Goal: Task Accomplishment & Management: Complete application form

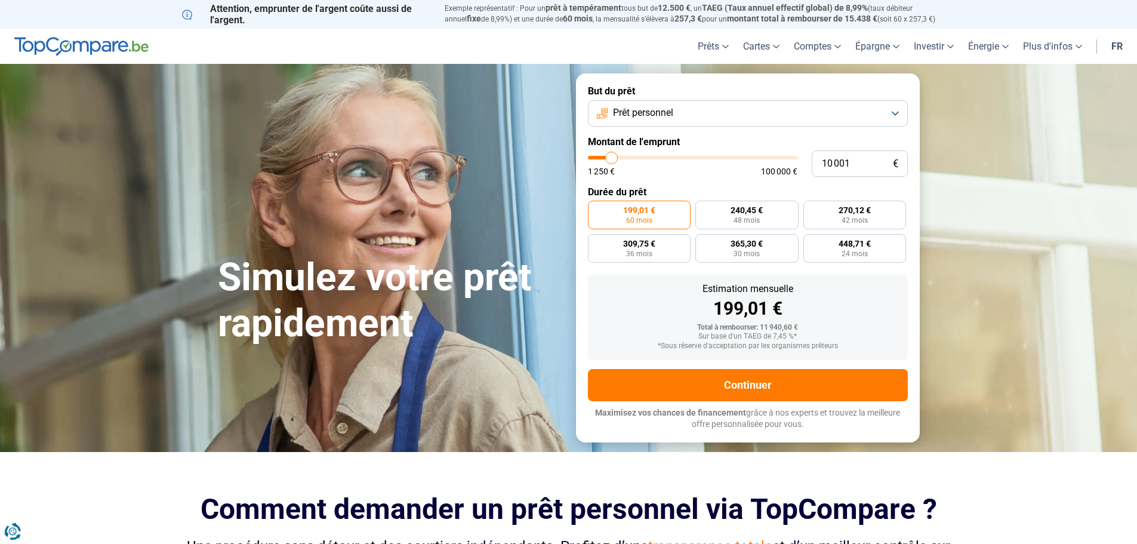
click at [895, 112] on button "Prêt personnel" at bounding box center [748, 113] width 320 height 26
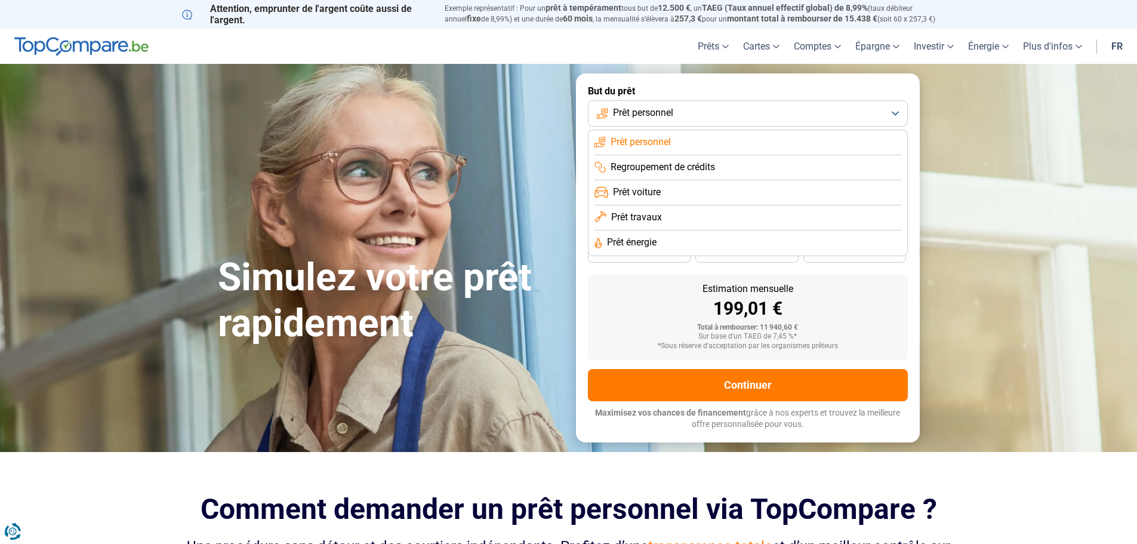
click at [640, 110] on span "Prêt personnel" at bounding box center [643, 112] width 60 height 13
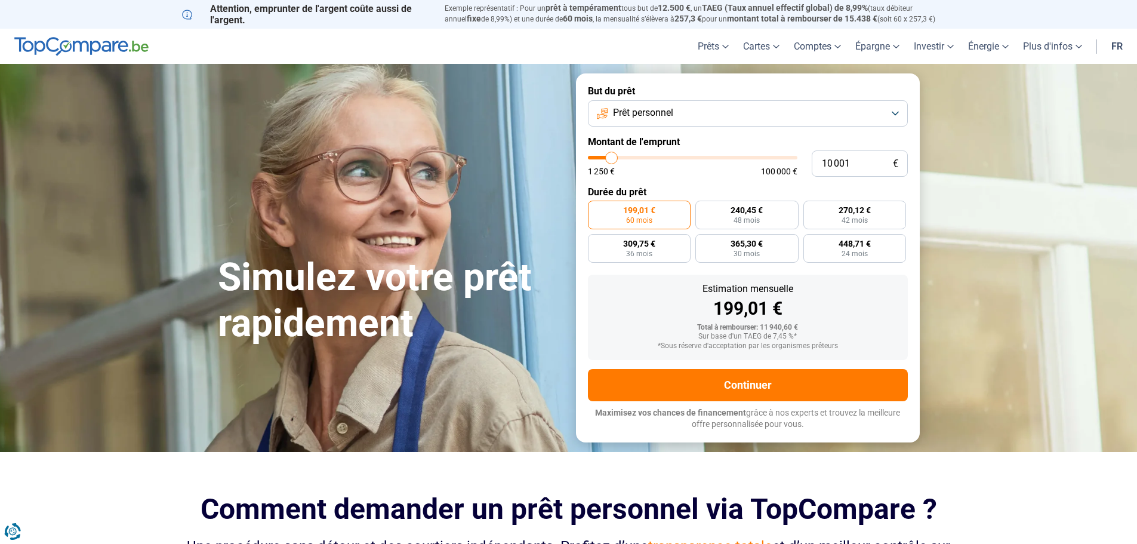
click at [770, 108] on button "Prêt personnel" at bounding box center [748, 113] width 320 height 26
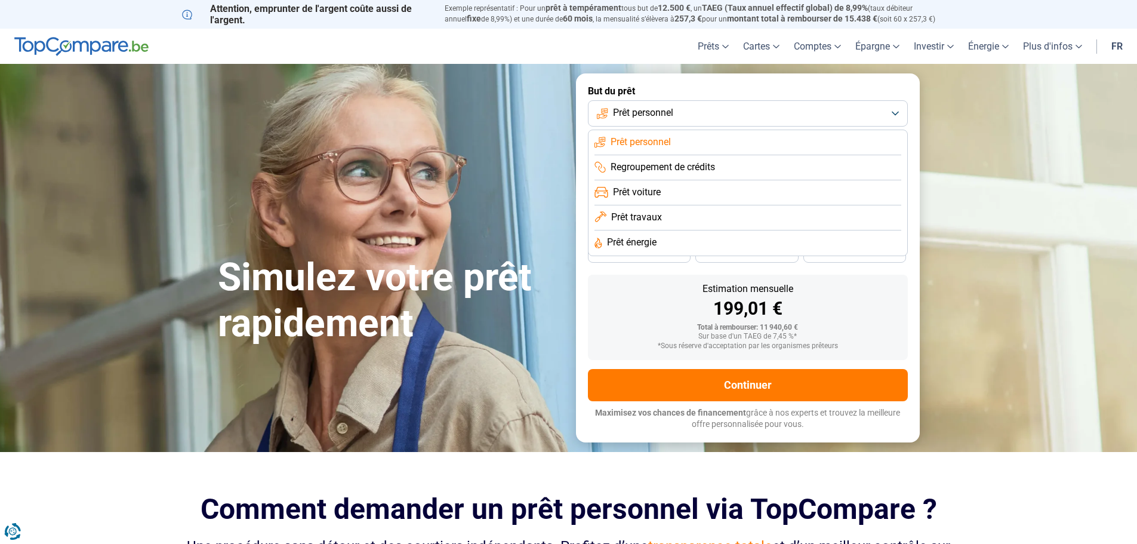
click at [716, 109] on button "Prêt personnel" at bounding box center [748, 113] width 320 height 26
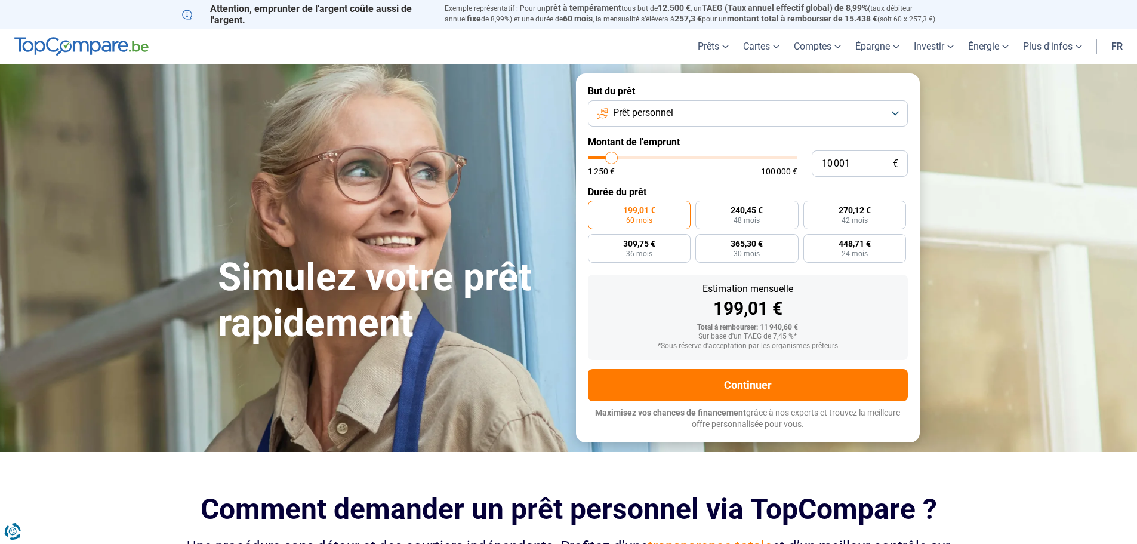
type input "10 250"
type input "10250"
type input "11 750"
type input "11750"
type input "12 500"
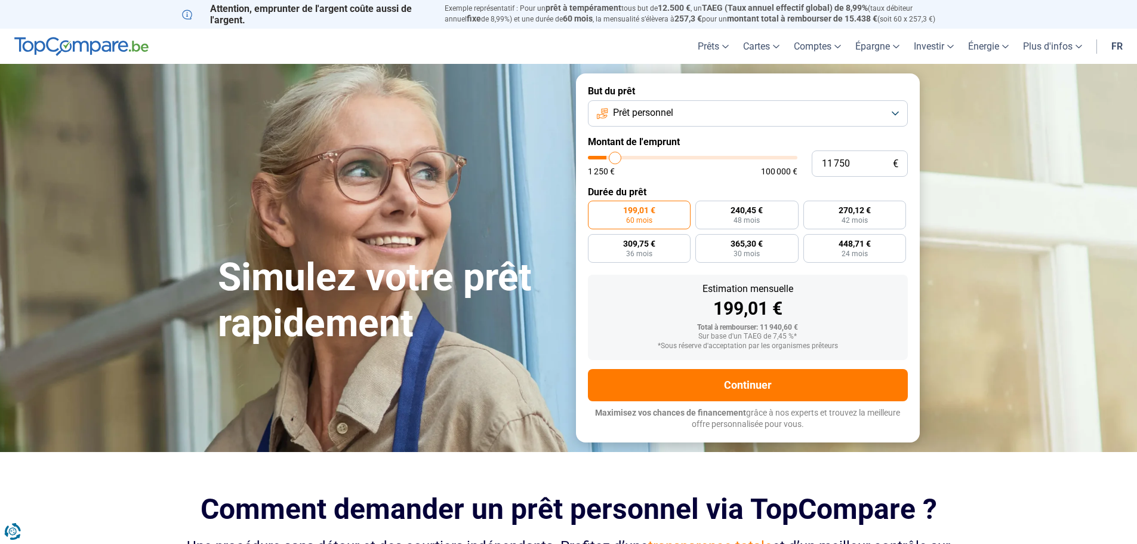
type input "12500"
type input "13 000"
type input "13000"
type input "15 750"
type input "15750"
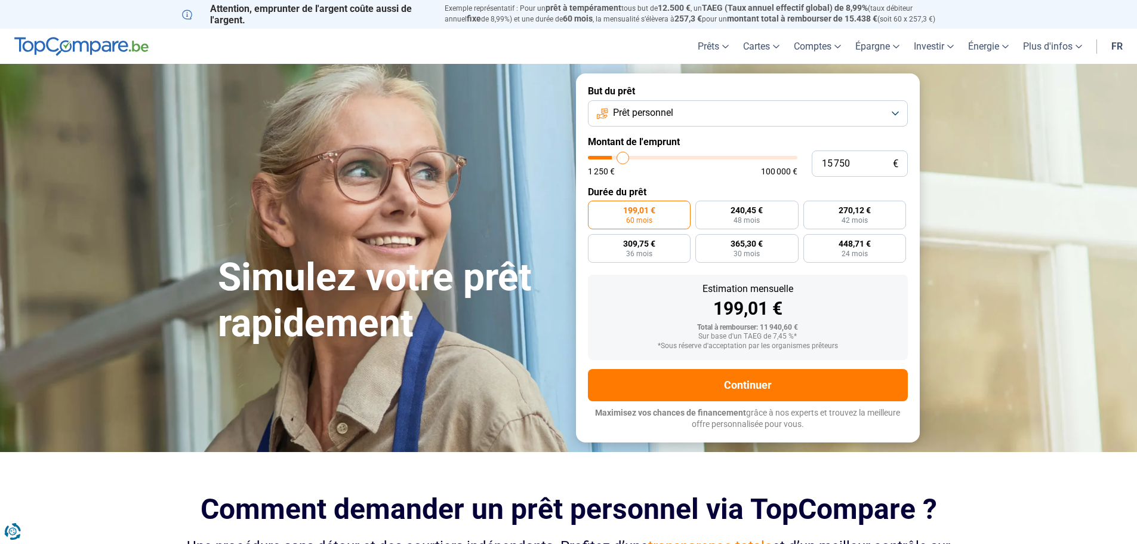
type input "17 750"
type input "17750"
type input "19 250"
type input "19250"
type input "20 000"
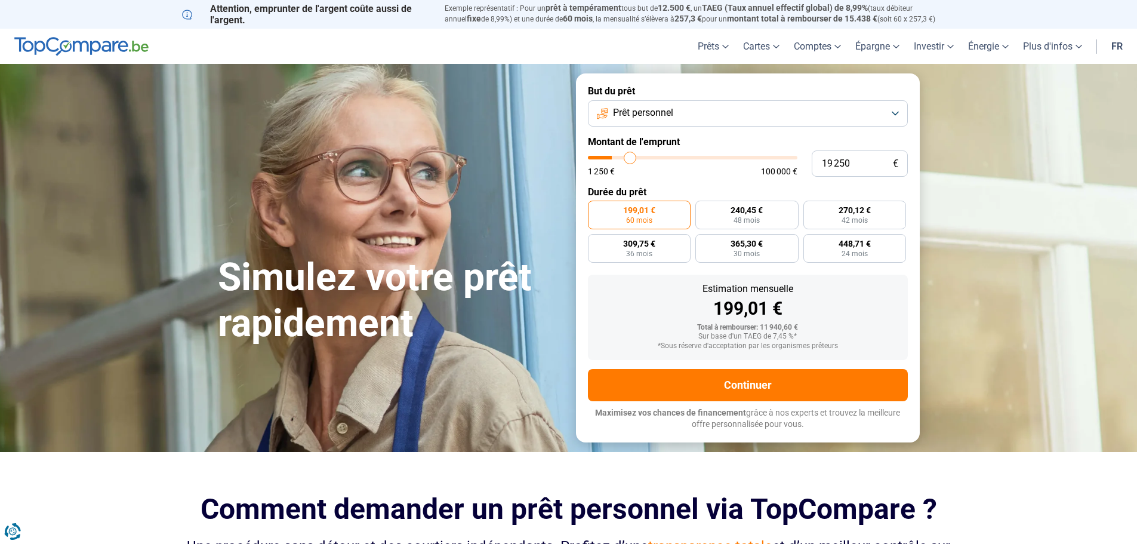
type input "20000"
type input "20 250"
type input "20250"
type input "21 750"
type input "21750"
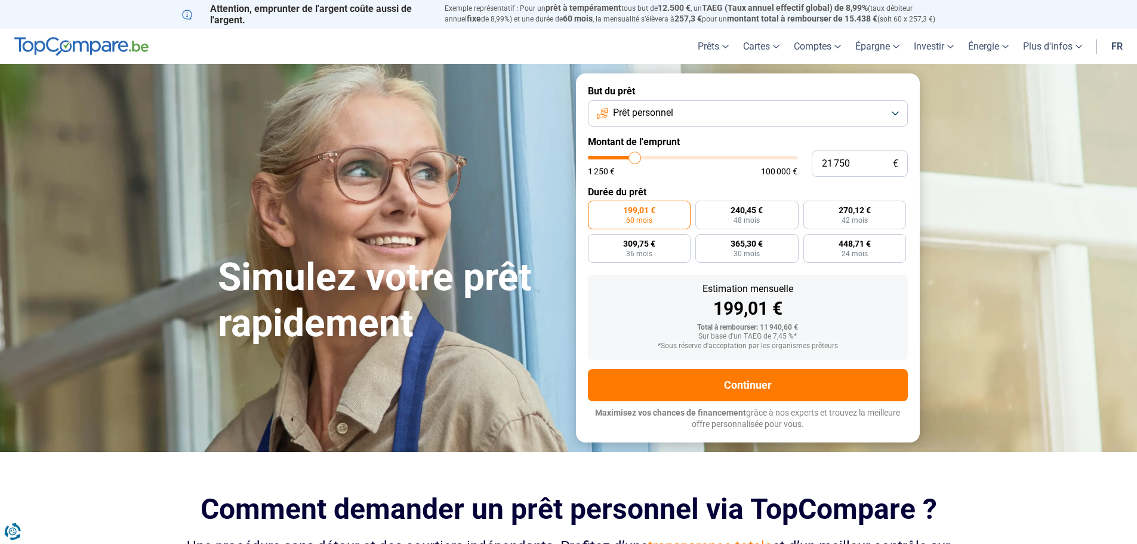
type input "23 250"
type input "23250"
type input "24 500"
type input "24500"
type input "25 000"
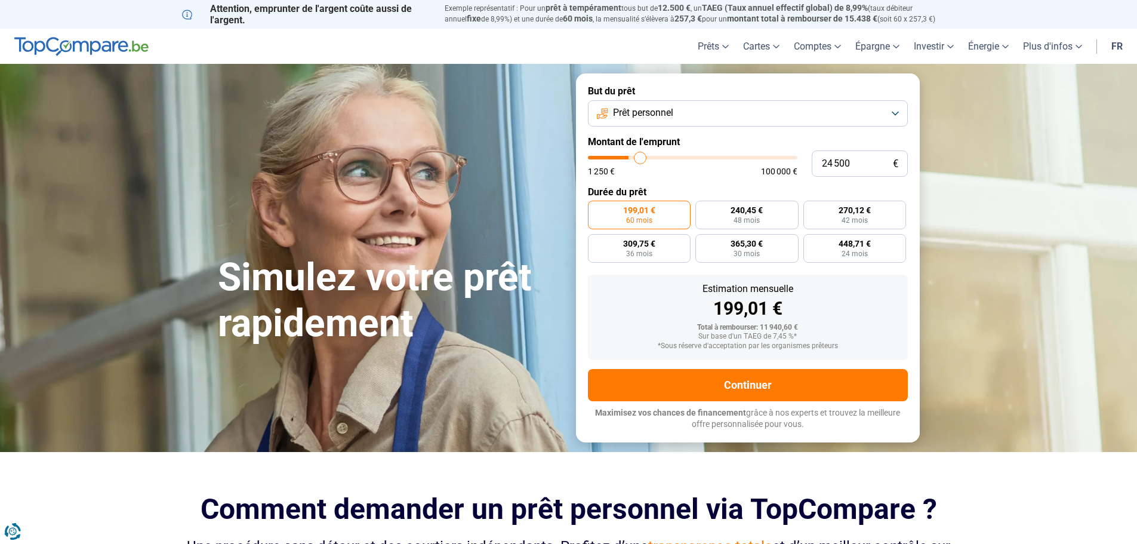
type input "25000"
type input "25 250"
type input "25250"
type input "25 750"
type input "25750"
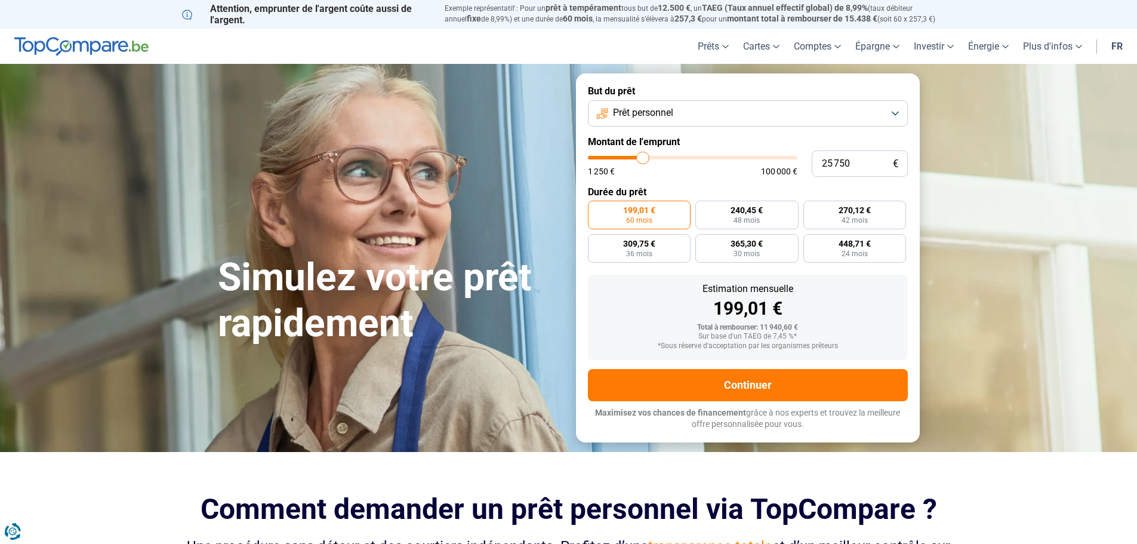
type input "28 250"
type input "28250"
type input "32 250"
type input "32250"
type input "36 500"
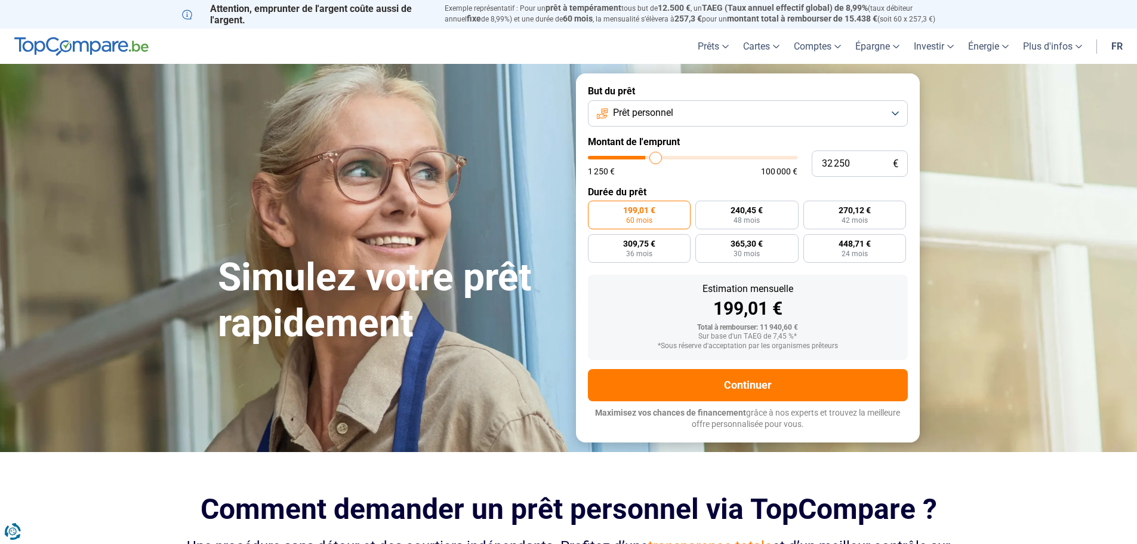
type input "36500"
type input "39 500"
type input "39500"
type input "41 500"
drag, startPoint x: 611, startPoint y: 158, endPoint x: 674, endPoint y: 162, distance: 63.4
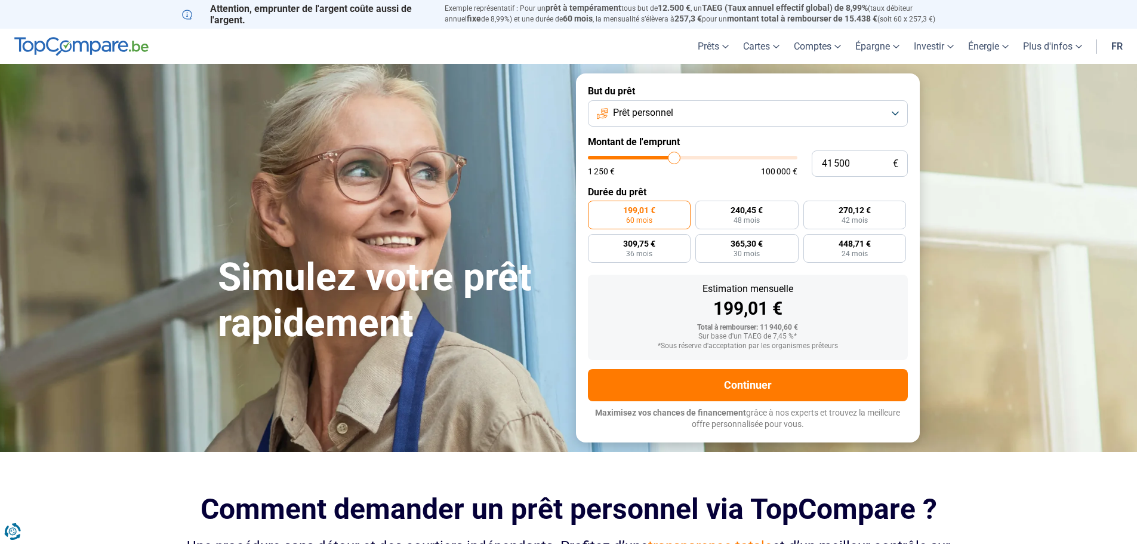
type input "41500"
click at [674, 159] on input "range" at bounding box center [692, 158] width 209 height 4
radio input "false"
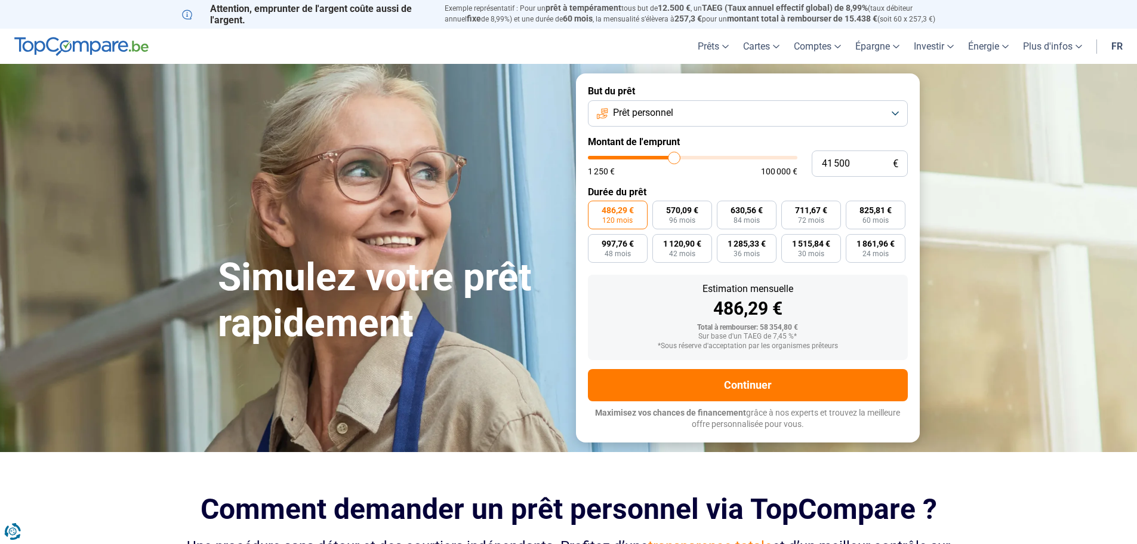
type input "41 250"
type input "41250"
type input "41 000"
type input "41000"
type input "40 750"
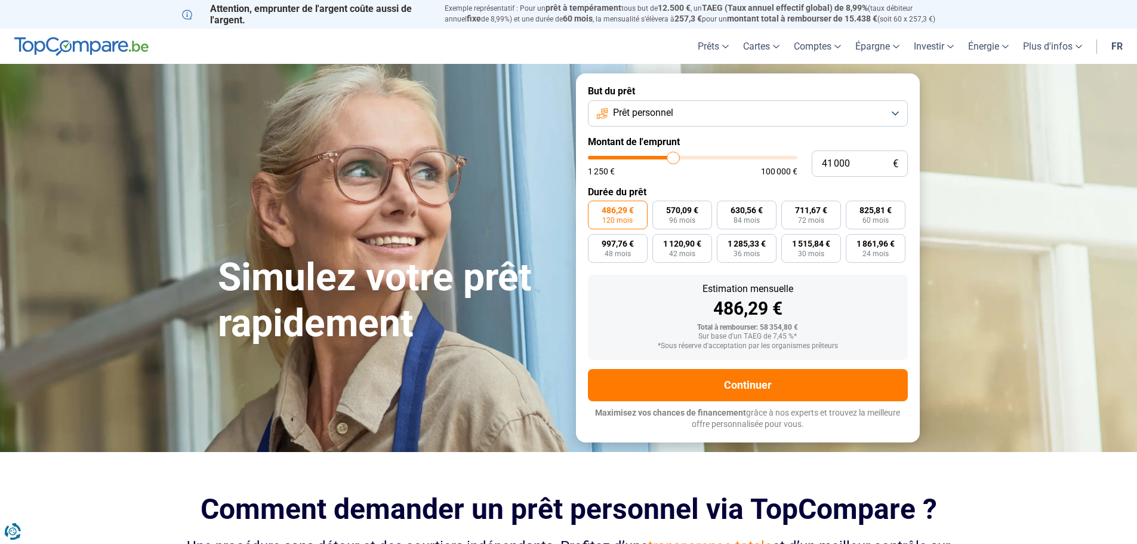
type input "40750"
type input "40 250"
type input "40250"
type input "39 750"
type input "39750"
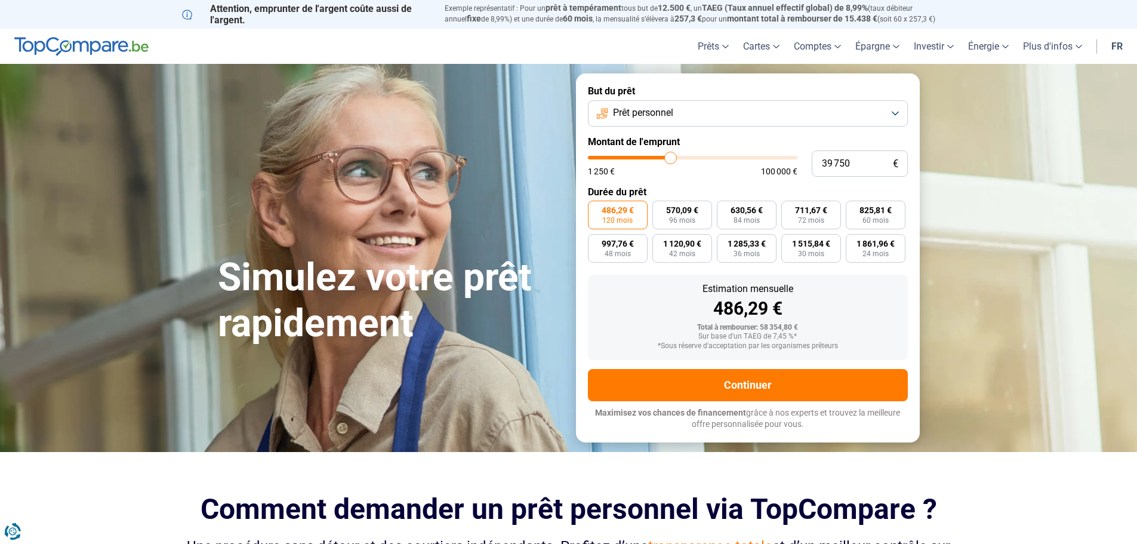
type input "39 250"
type input "39250"
type input "38 750"
type input "38750"
type input "38 500"
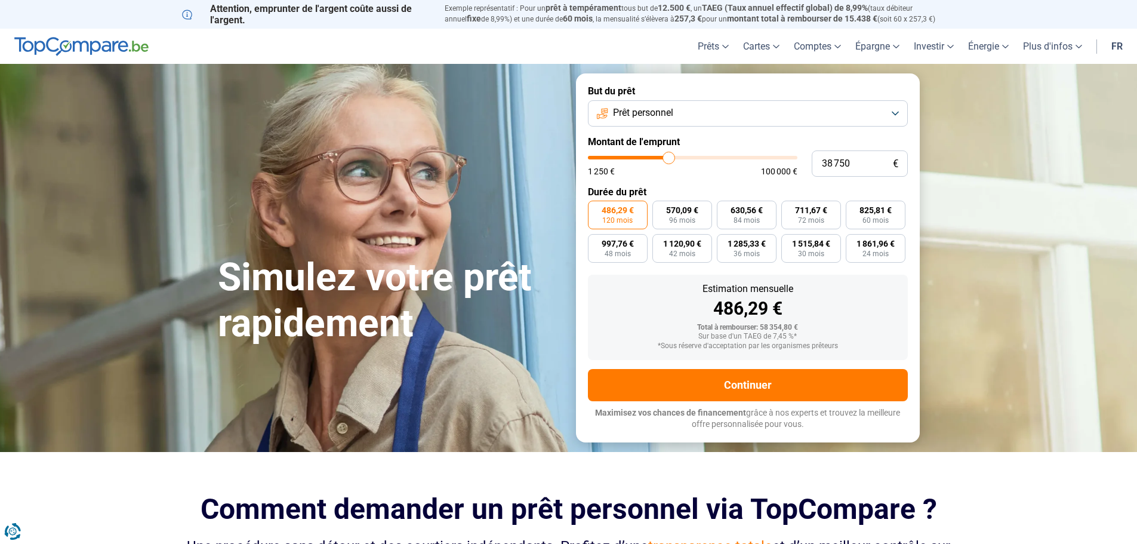
type input "38500"
type input "38 250"
type input "38250"
type input "37 750"
type input "37750"
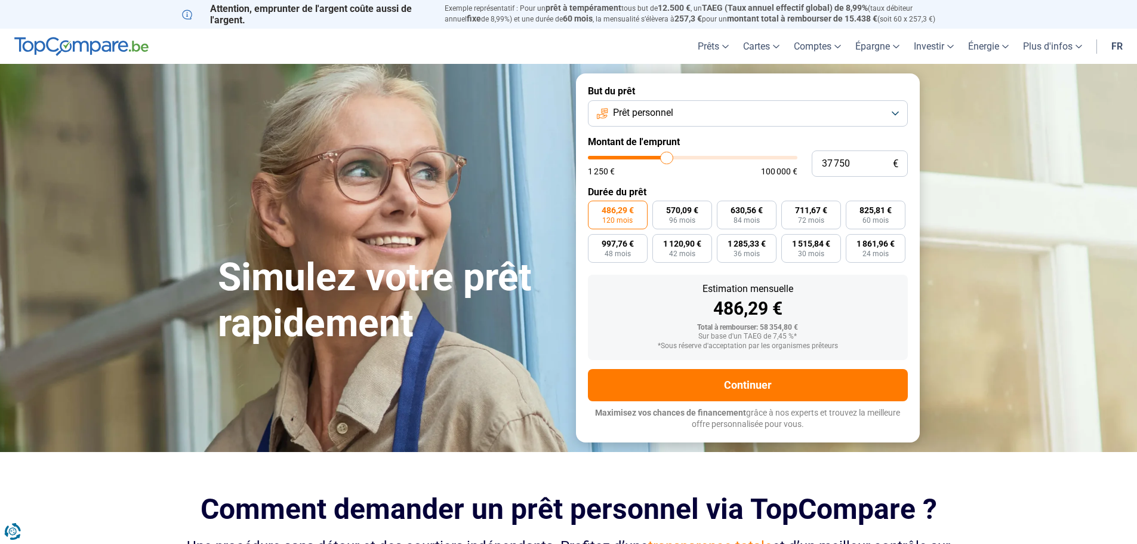
type input "37 000"
type input "37000"
type input "36 750"
type input "36750"
type input "36 250"
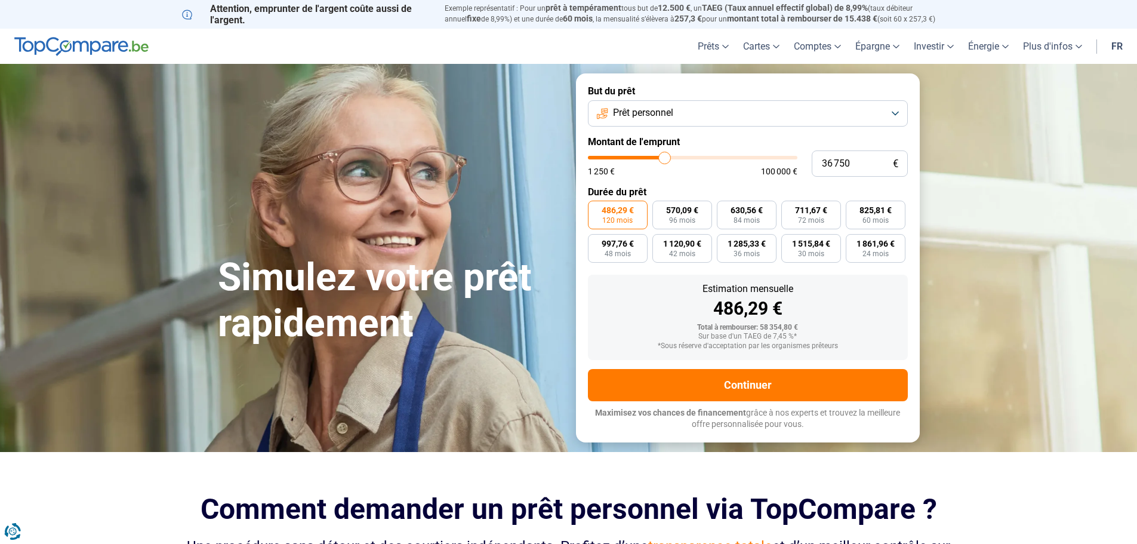
type input "36250"
type input "35 750"
type input "35750"
type input "35 250"
type input "35250"
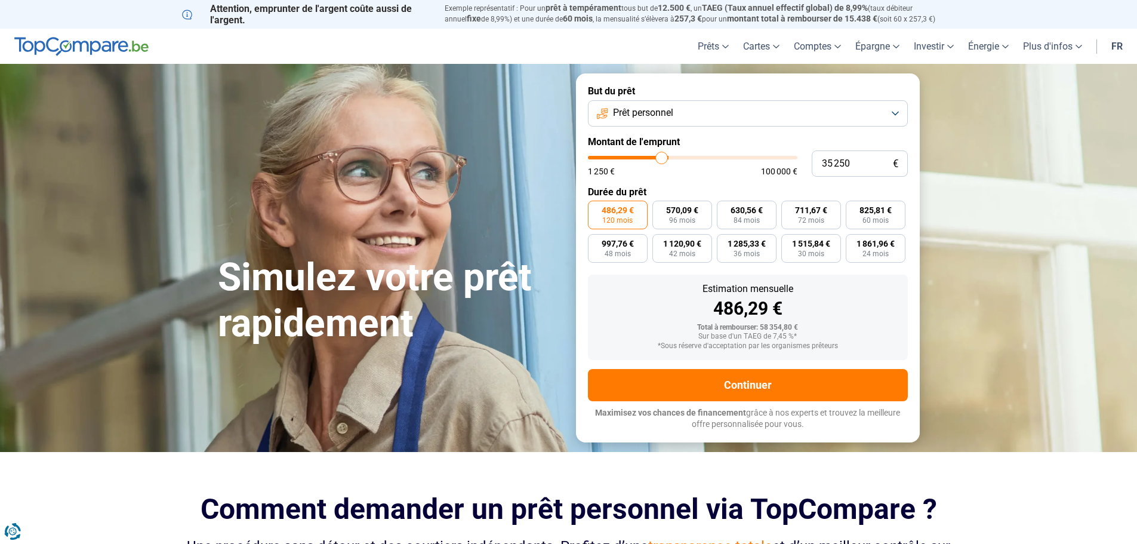
type input "34 750"
type input "34750"
type input "34 000"
type input "34000"
type input "33 500"
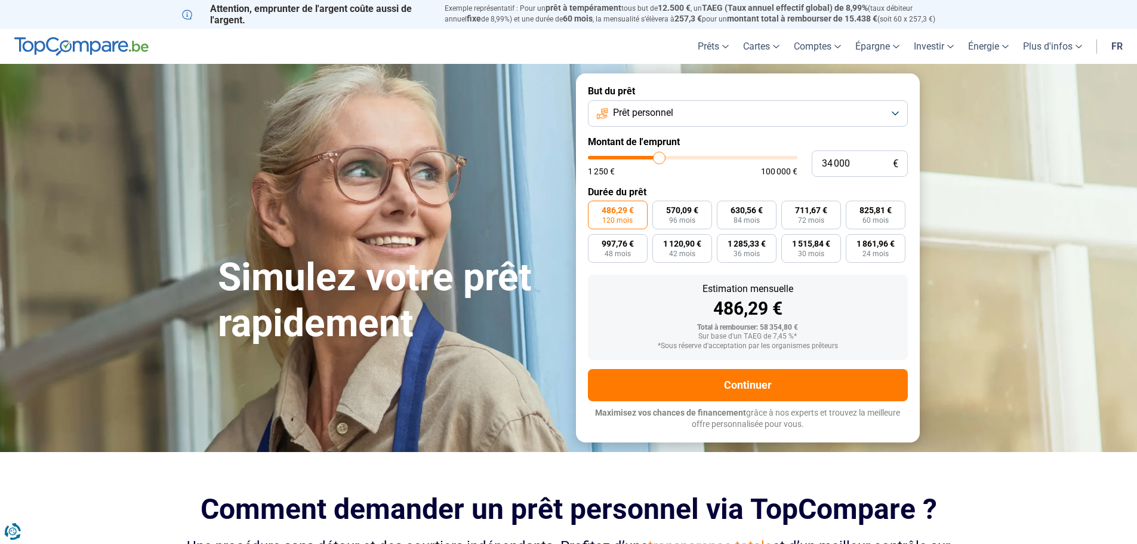
type input "33500"
type input "33 250"
type input "33250"
type input "32 750"
type input "32750"
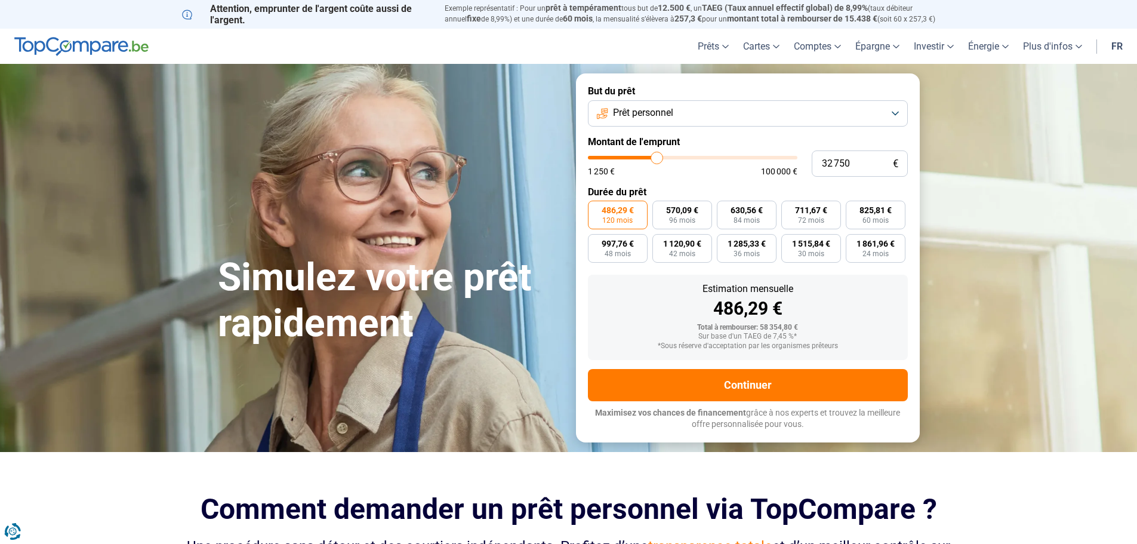
type input "31 750"
type input "31750"
type input "29 750"
type input "29750"
type input "26 250"
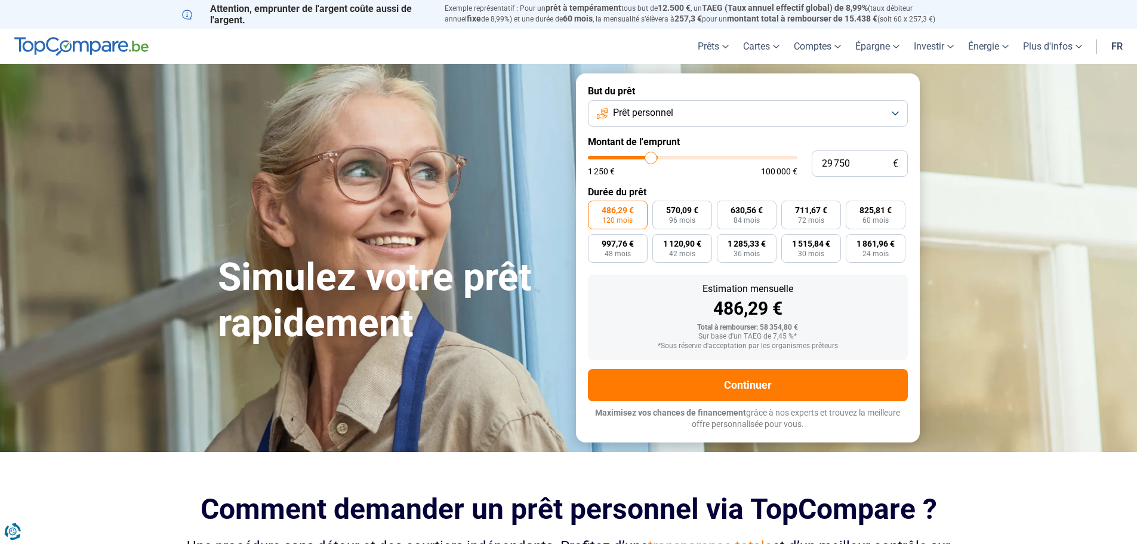
type input "26250"
type input "24 500"
type input "24500"
type input "23 750"
type input "23750"
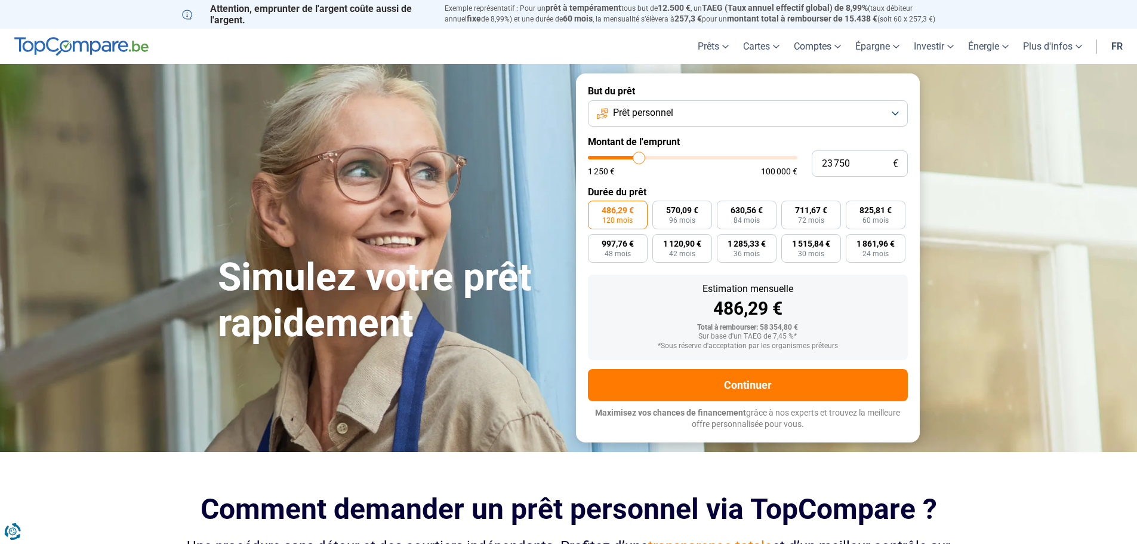
type input "23 250"
type input "23250"
type input "22 250"
type input "22250"
type input "21 500"
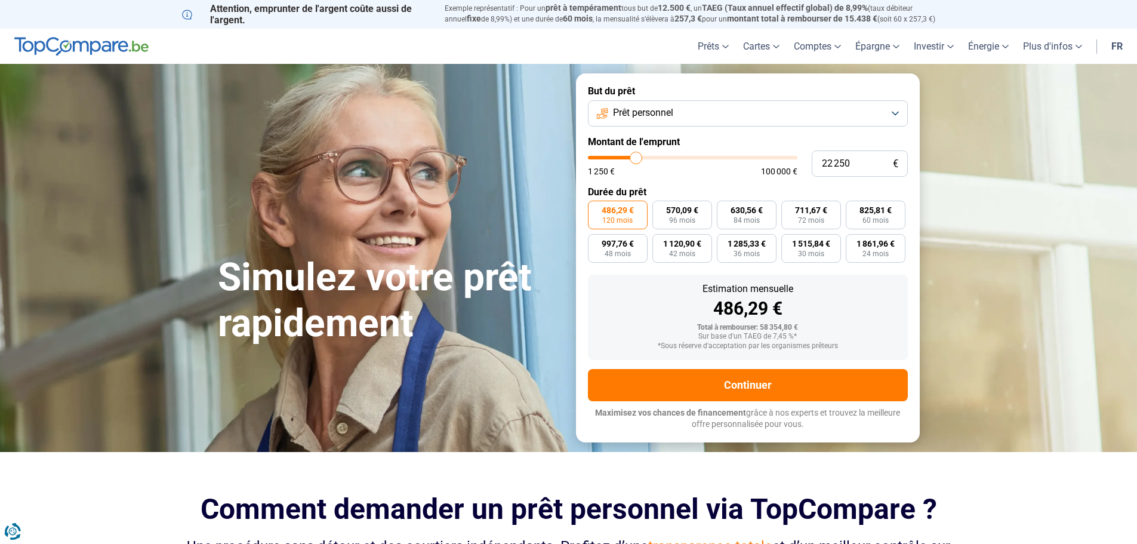
type input "21500"
type input "20 750"
type input "20750"
type input "20 500"
type input "20500"
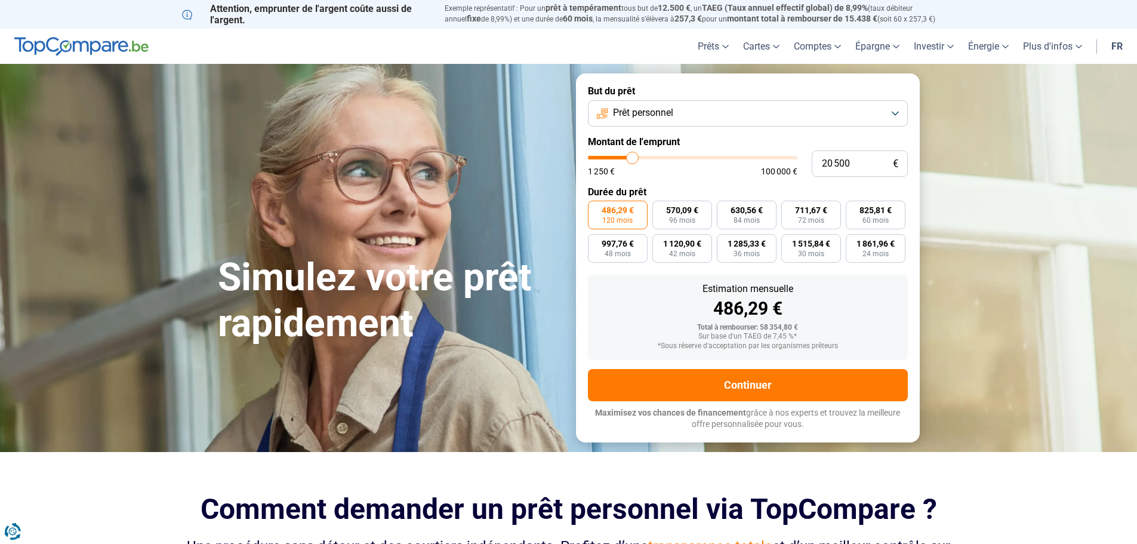
type input "20 250"
type input "20250"
type input "19 250"
type input "19250"
type input "18 500"
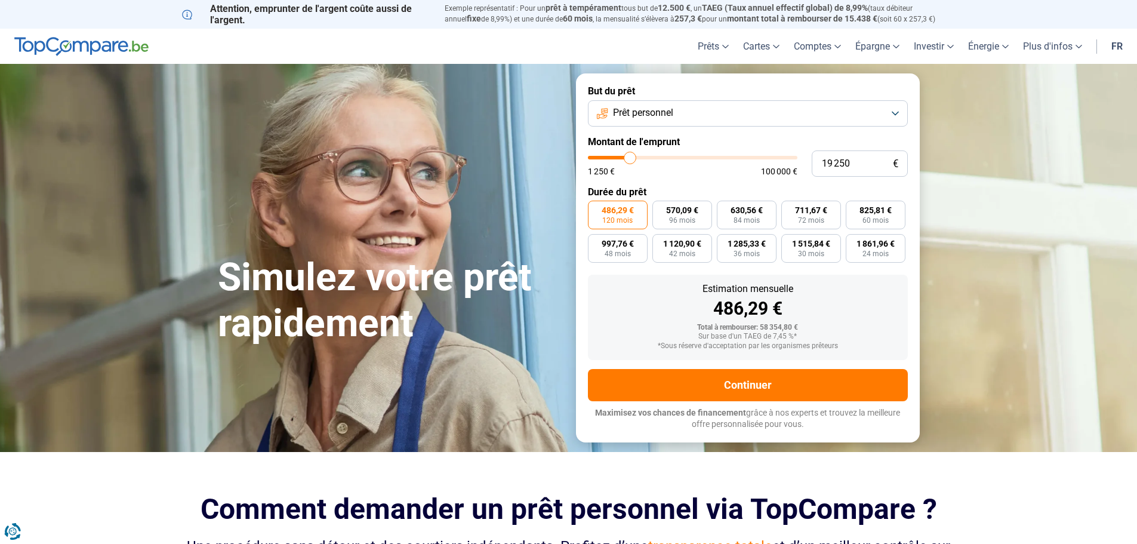
type input "18500"
type input "17 750"
type input "17750"
type input "17 500"
type input "17500"
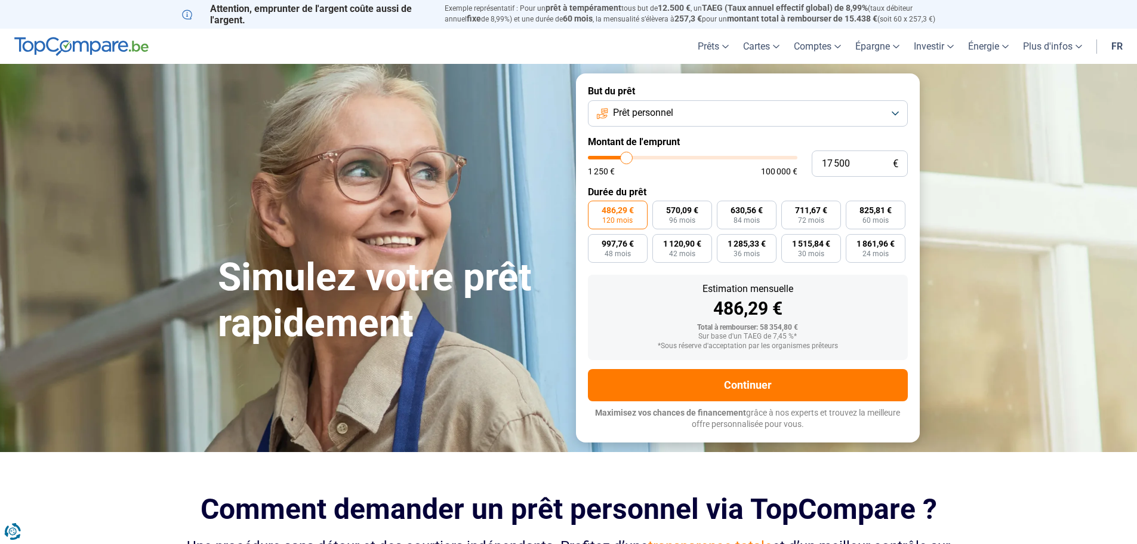
type input "17 000"
type input "17000"
type input "16 250"
type input "16250"
type input "16 000"
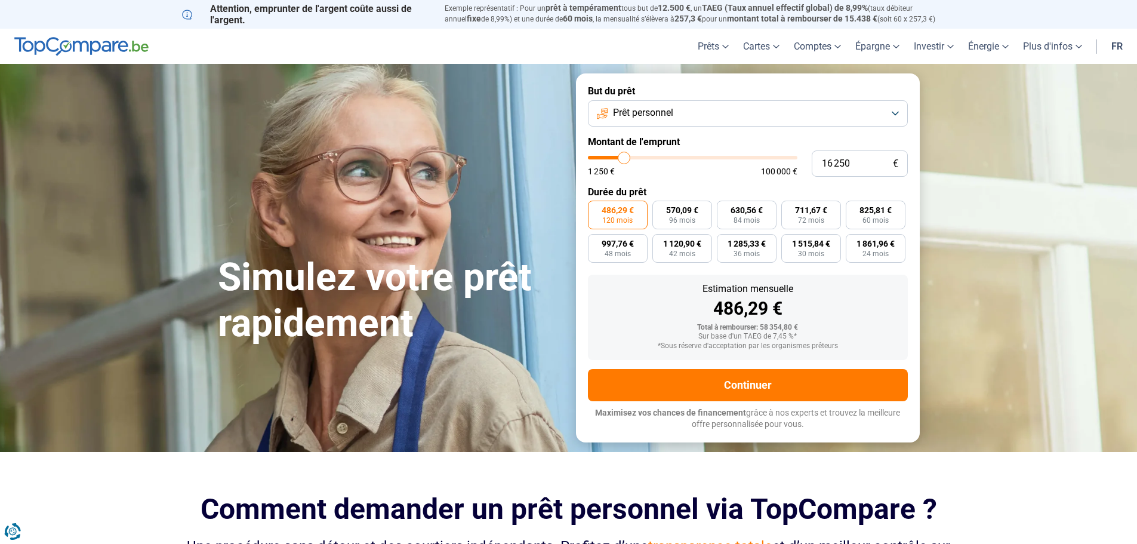
type input "16000"
type input "15 750"
type input "15750"
type input "15 000"
type input "15000"
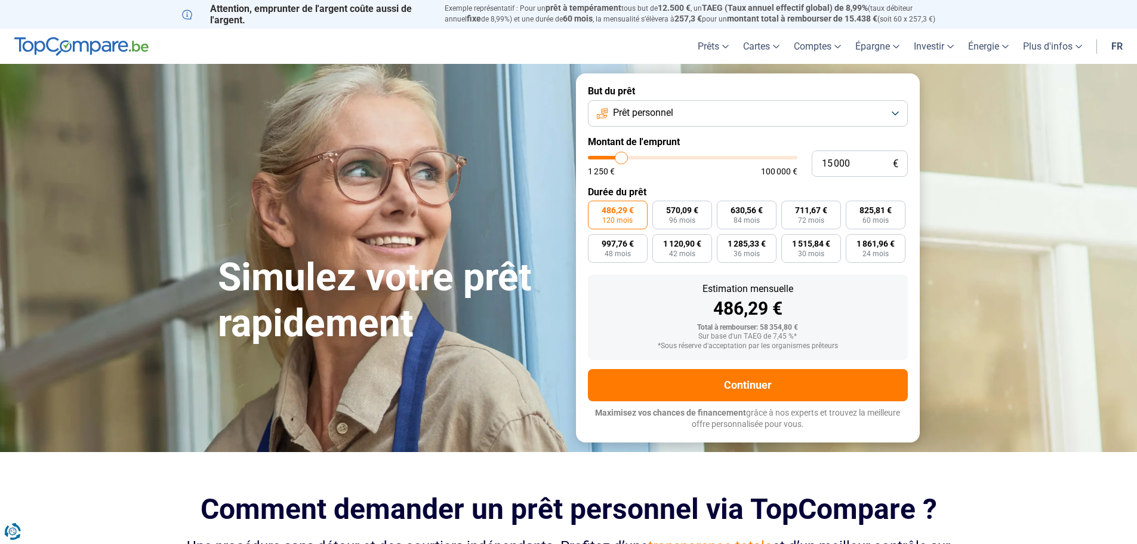
type input "14 500"
type input "14500"
type input "14 250"
type input "14250"
type input "14 000"
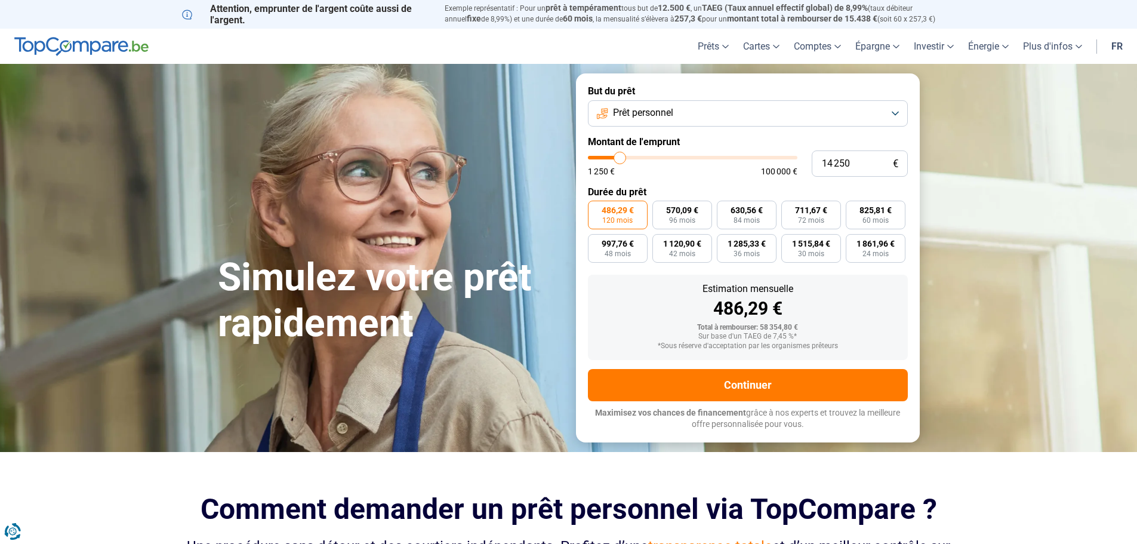
type input "14000"
type input "13 250"
type input "13250"
type input "11 750"
type input "11750"
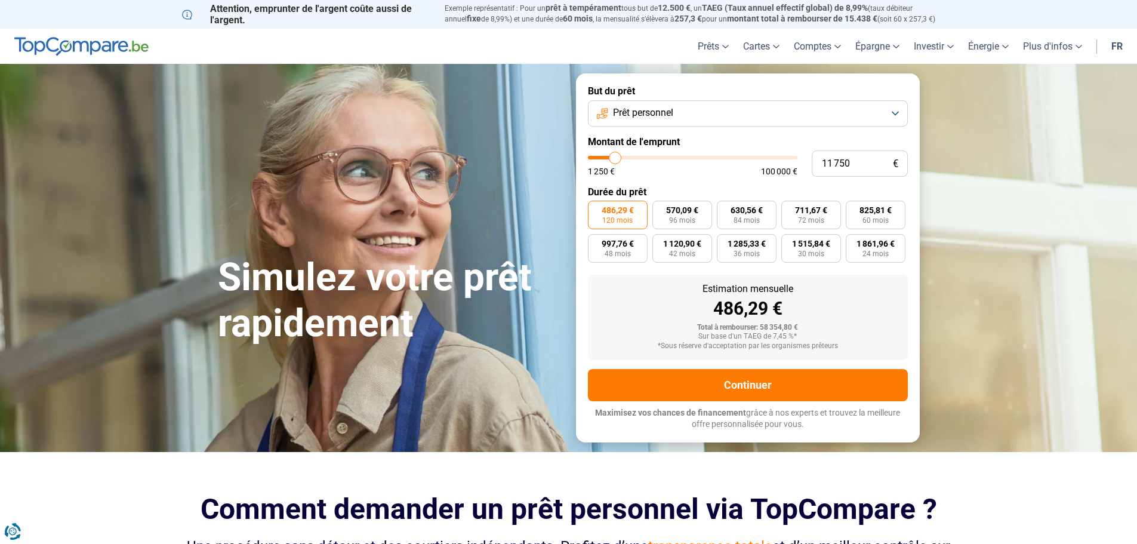
type input "11 250"
type input "11250"
type input "10 500"
drag, startPoint x: 674, startPoint y: 162, endPoint x: 613, endPoint y: 168, distance: 61.8
type input "10500"
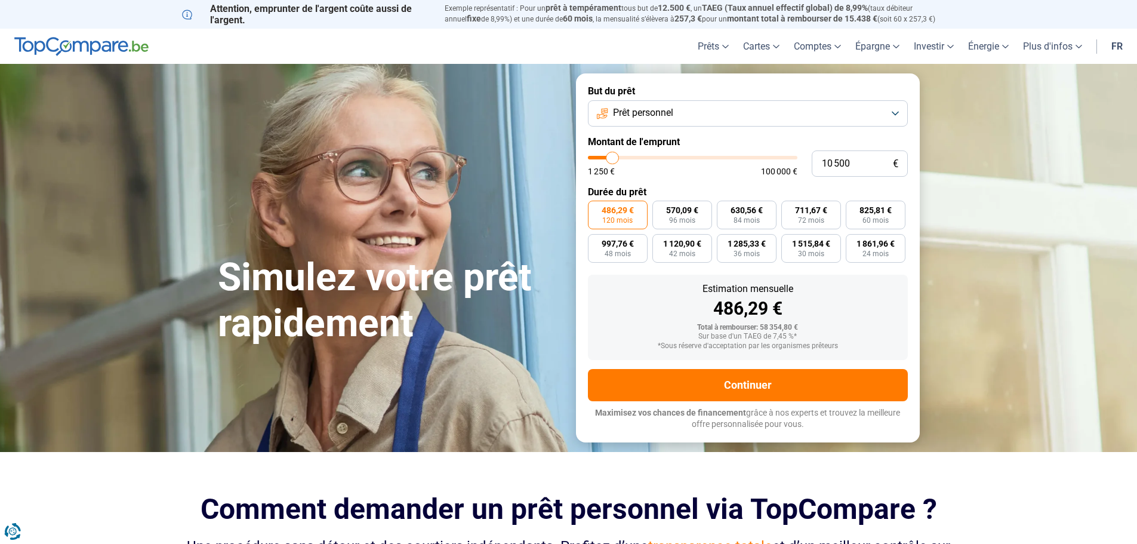
click at [613, 159] on input "range" at bounding box center [692, 158] width 209 height 4
radio input "true"
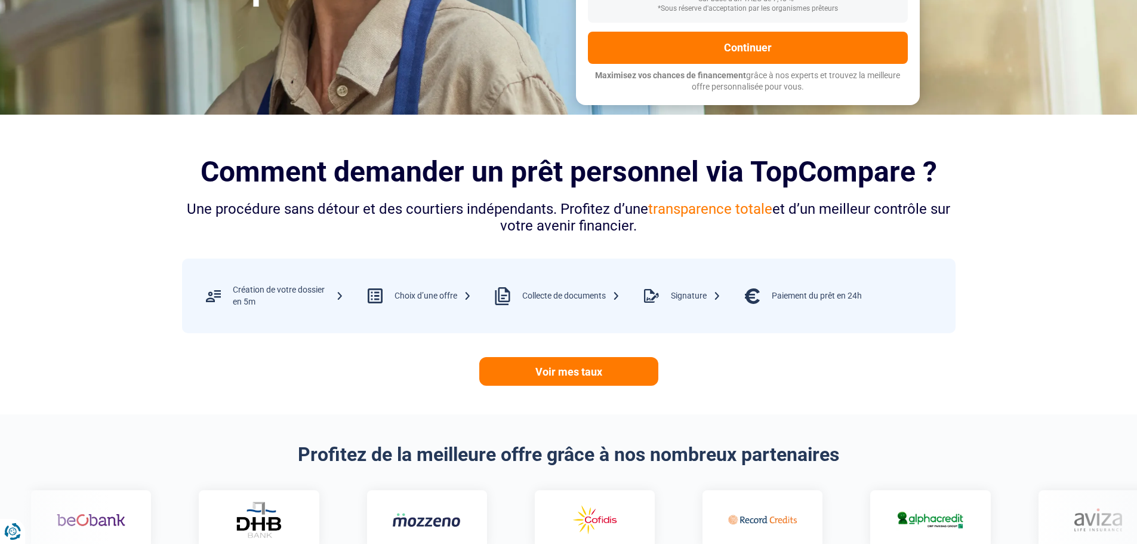
scroll to position [358, 0]
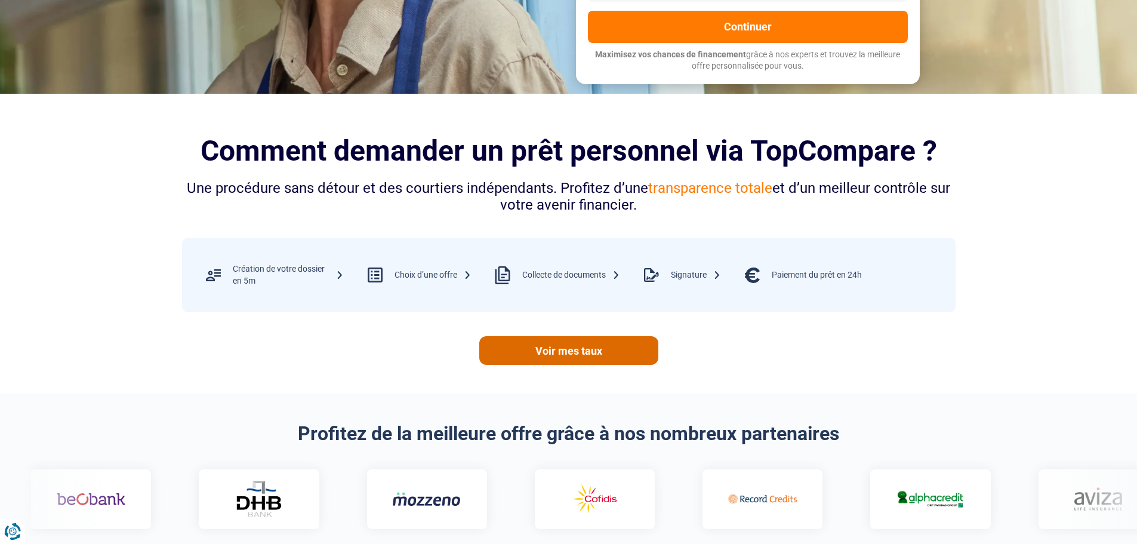
click at [560, 344] on link "Voir mes taux" at bounding box center [568, 350] width 179 height 29
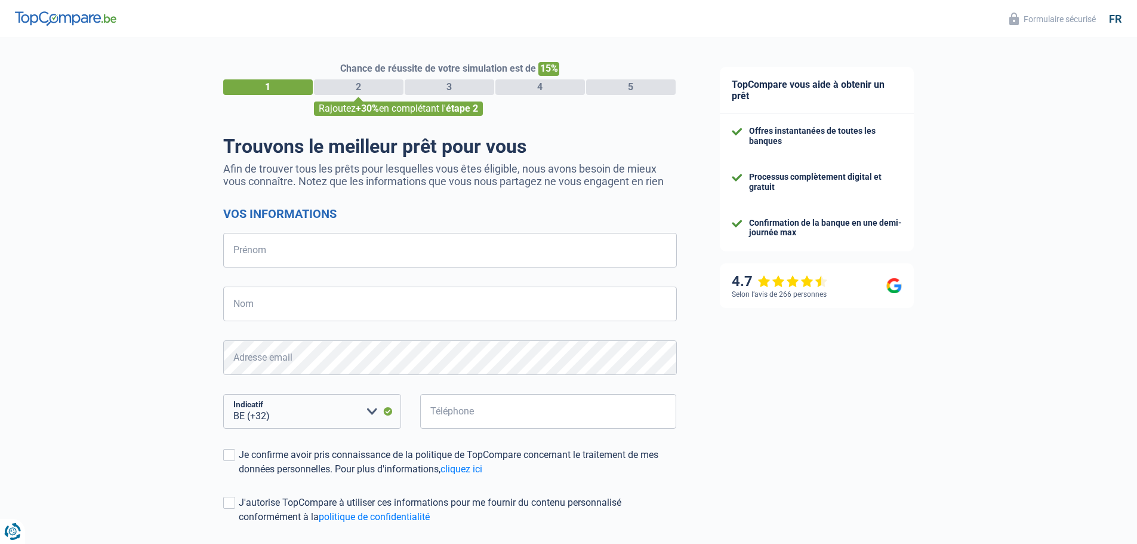
select select "32"
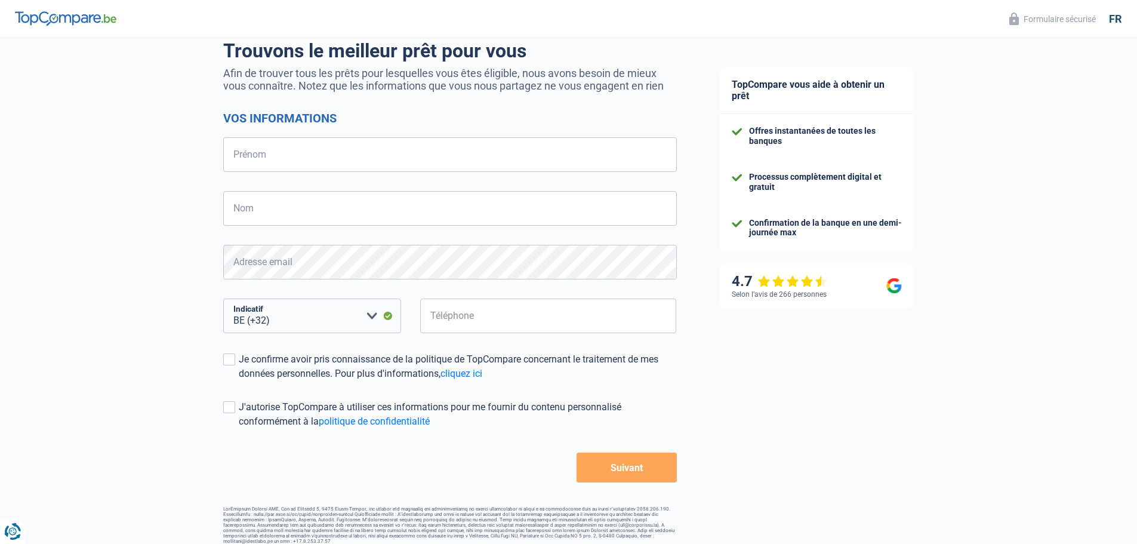
scroll to position [104, 0]
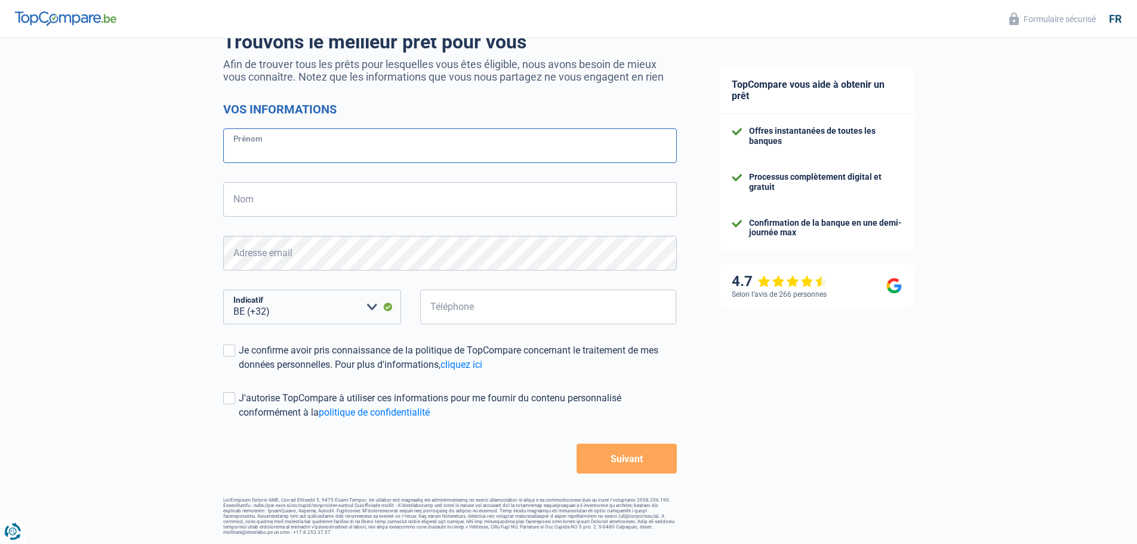
click at [252, 151] on input "Prénom" at bounding box center [450, 145] width 454 height 35
type input "Vancraeynest"
type input "Leveaux"
type input "56342275"
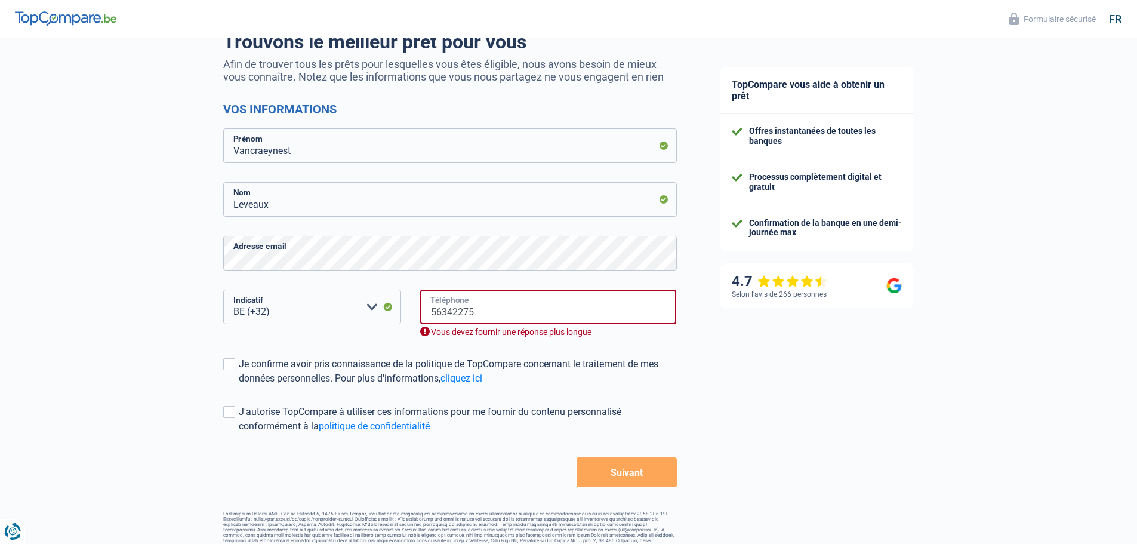
drag, startPoint x: 482, startPoint y: 309, endPoint x: 393, endPoint y: 320, distance: 89.0
click at [393, 319] on div "BE (+32) LU (+352) Veuillez sélectionner une option Indicatif 56342275 Téléphon…" at bounding box center [449, 322] width 471 height 67
type input "56330299"
click at [224, 365] on span at bounding box center [229, 364] width 12 height 12
click at [239, 386] on input "Je confirme avoir pris connaissance de la politique de TopCompare concernant le…" at bounding box center [239, 386] width 0 height 0
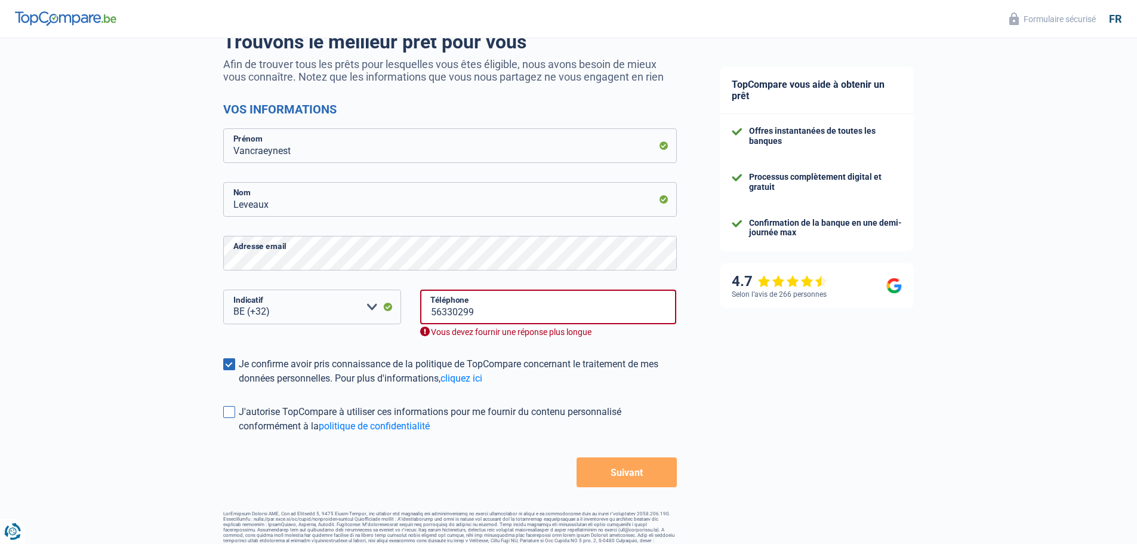
click at [232, 406] on label "J'autorise TopCompare à utiliser ces informations pour me fournir du contenu pe…" at bounding box center [450, 419] width 454 height 29
click at [239, 433] on input "J'autorise TopCompare à utiliser ces informations pour me fournir du contenu pe…" at bounding box center [239, 433] width 0 height 0
click at [638, 472] on button "Suivant" at bounding box center [627, 472] width 100 height 30
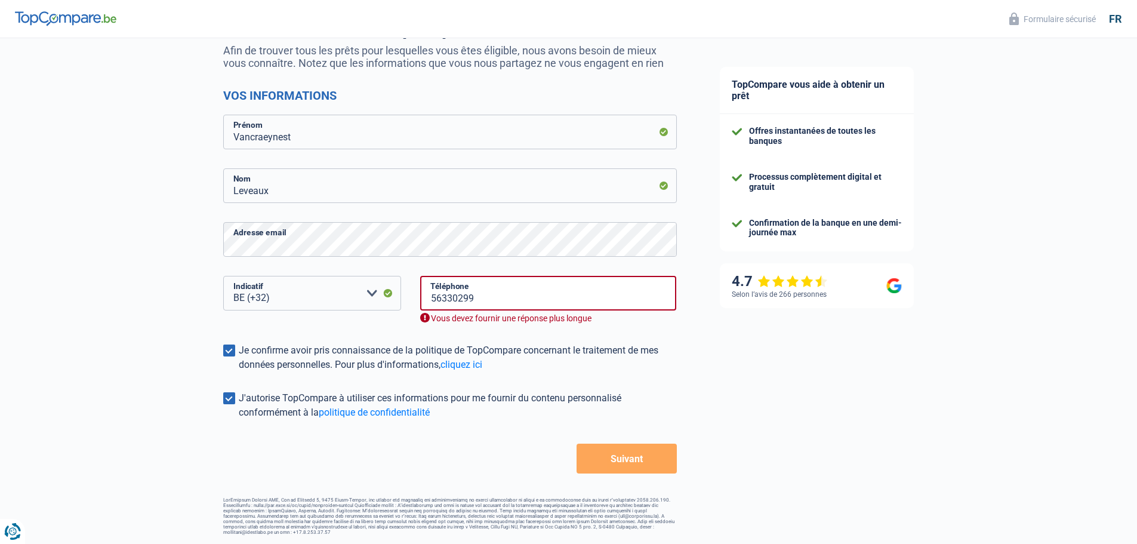
click at [633, 461] on button "Suivant" at bounding box center [627, 458] width 100 height 30
click at [633, 460] on button "Suivant" at bounding box center [627, 458] width 100 height 30
drag, startPoint x: 492, startPoint y: 298, endPoint x: 285, endPoint y: 294, distance: 207.1
click at [285, 294] on div "BE (+32) LU (+352) Veuillez sélectionner une option Indicatif 56330299 Téléphon…" at bounding box center [449, 309] width 471 height 67
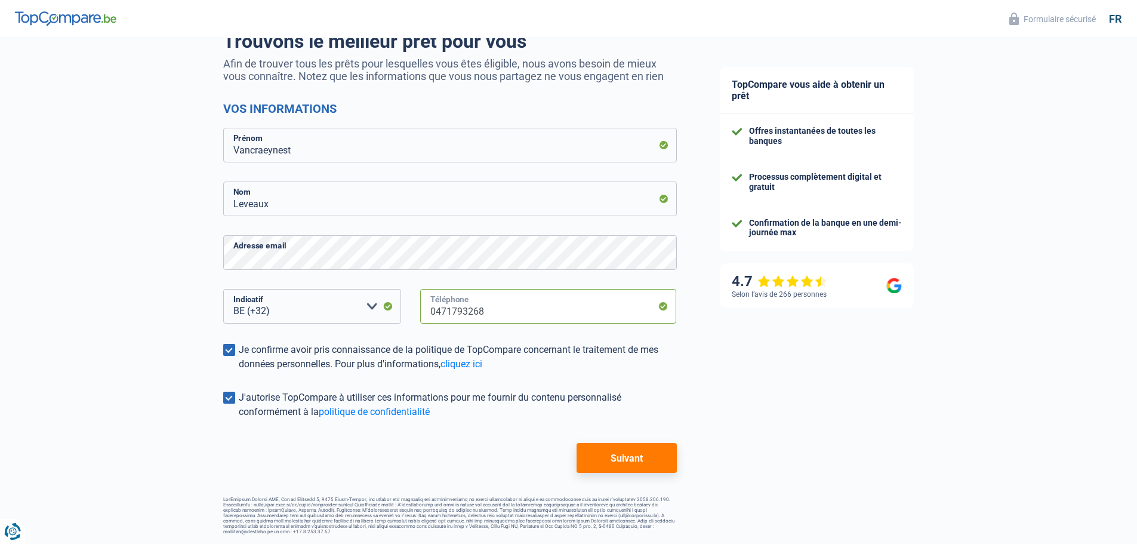
scroll to position [104, 0]
type input "0471793268"
click at [619, 455] on button "Suivant" at bounding box center [627, 458] width 100 height 30
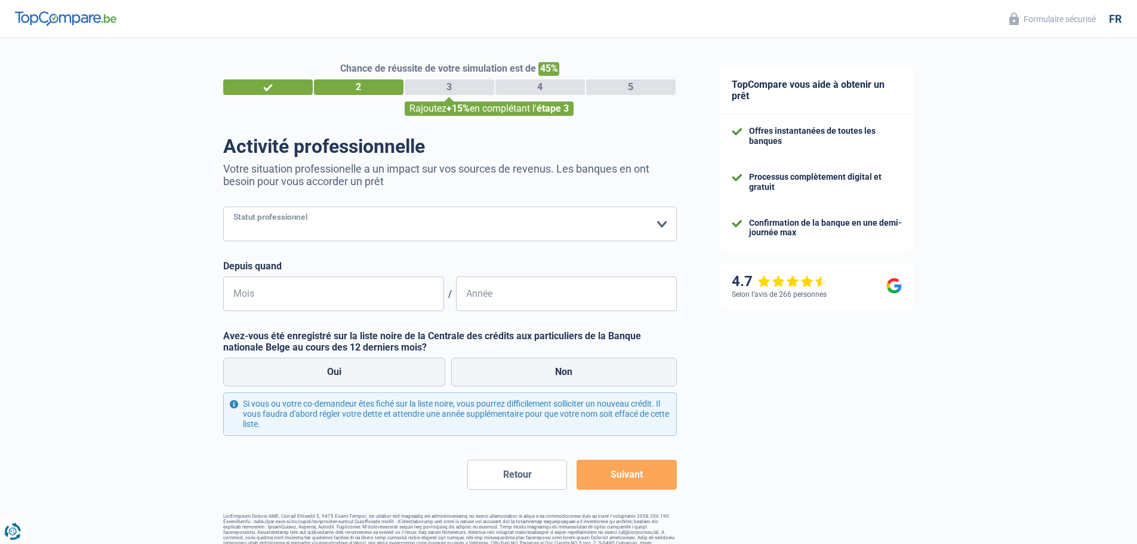
click at [253, 224] on select "Ouvrier Employé privé Employé public Invalide Indépendant Pensionné Chômeur Mut…" at bounding box center [450, 223] width 454 height 35
select select "retired"
click at [223, 208] on select "Ouvrier Employé privé Employé public Invalide Indépendant Pensionné Chômeur Mut…" at bounding box center [450, 223] width 454 height 35
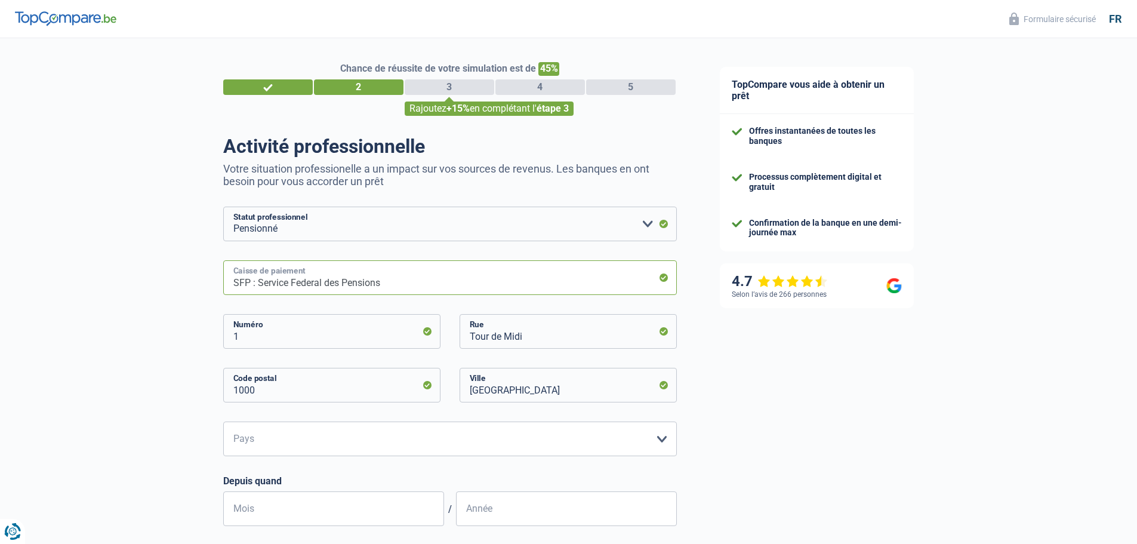
click at [489, 284] on input "SFP : Service Federal des Pensions" at bounding box center [450, 277] width 454 height 35
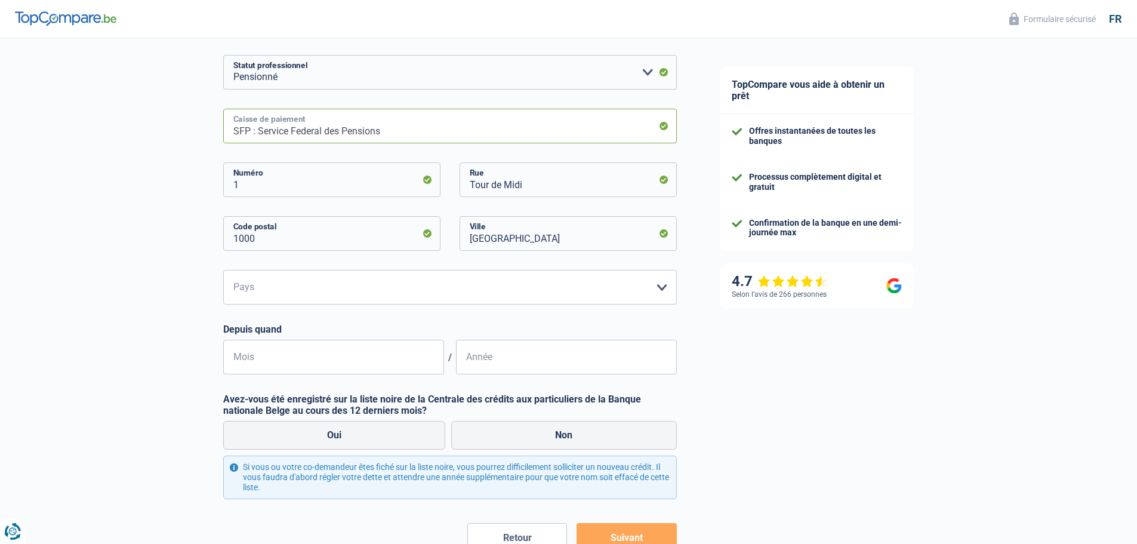
scroll to position [179, 0]
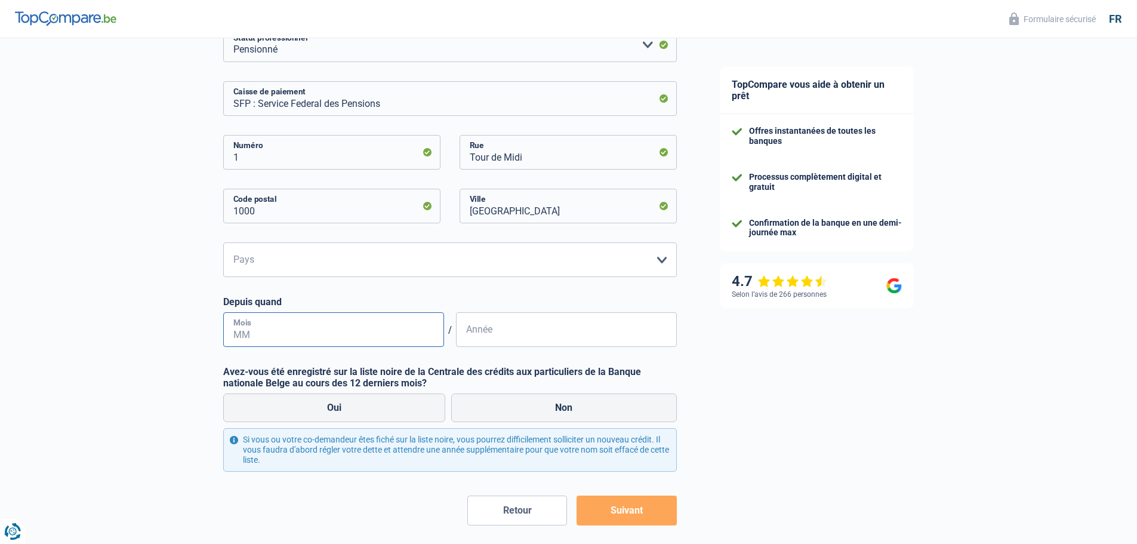
click at [246, 329] on input "Mois" at bounding box center [333, 329] width 221 height 35
type input "01"
type input "2015"
click at [549, 408] on label "Non" at bounding box center [564, 407] width 226 height 29
click at [549, 408] on input "Non" at bounding box center [564, 407] width 226 height 29
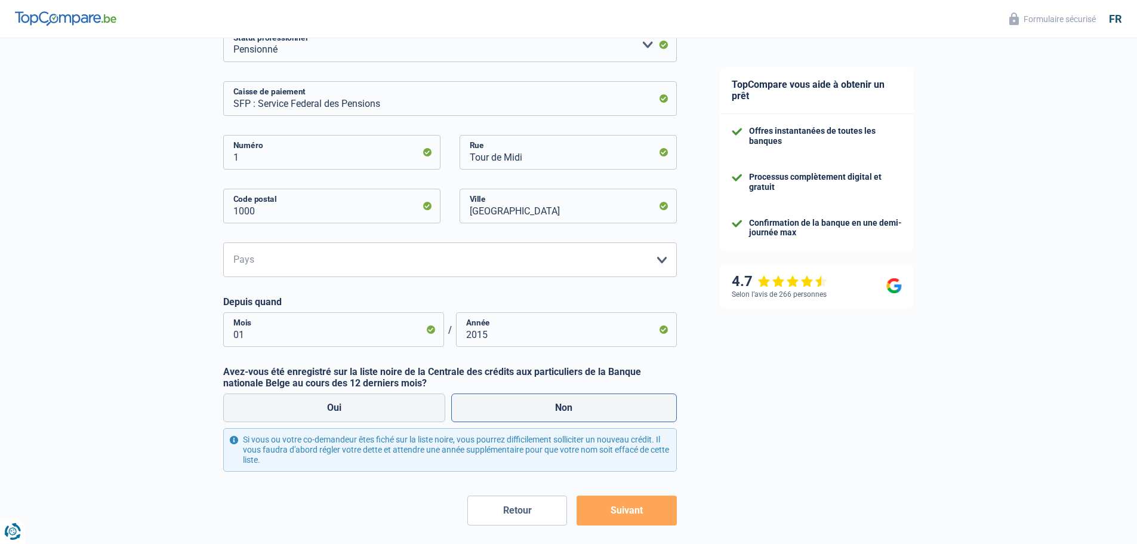
radio input "true"
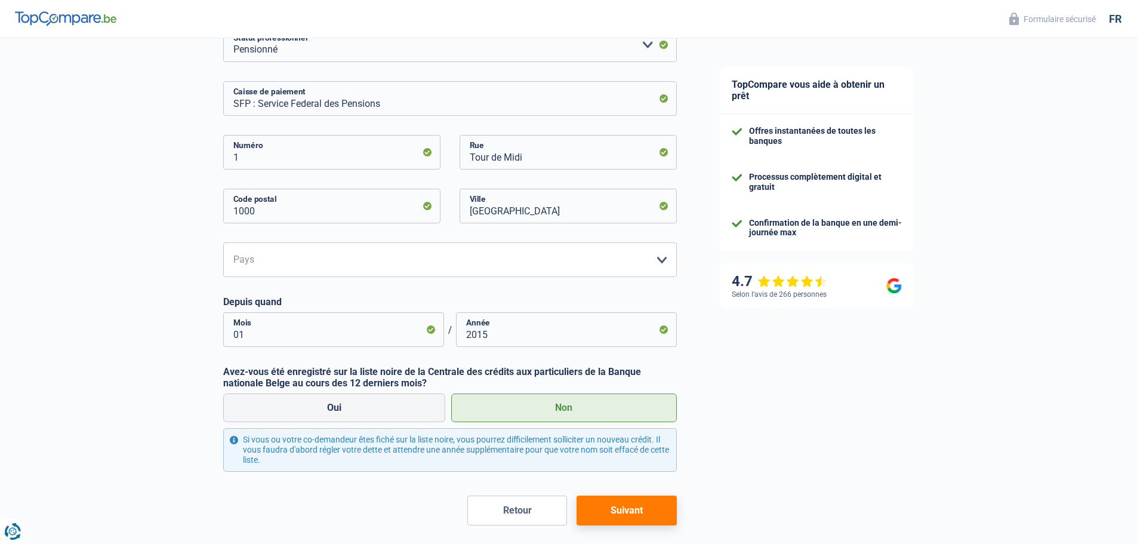
click at [616, 504] on button "Suivant" at bounding box center [627, 510] width 100 height 30
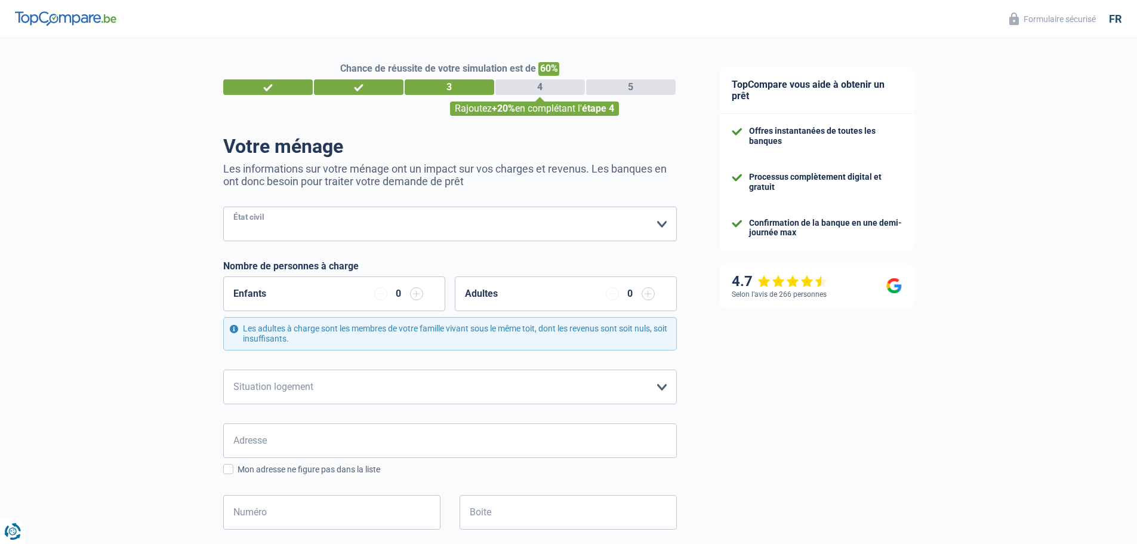
click at [275, 224] on select "Célibataire Marié(e) Cohabitant(e) légal(e) Divorcé(e) Veuf(ve) Séparé (de fait…" at bounding box center [450, 223] width 454 height 35
select select "married"
click at [223, 208] on select "Célibataire Marié(e) Cohabitant(e) légal(e) Divorcé(e) Veuf(ve) Séparé (de fait…" at bounding box center [450, 223] width 454 height 35
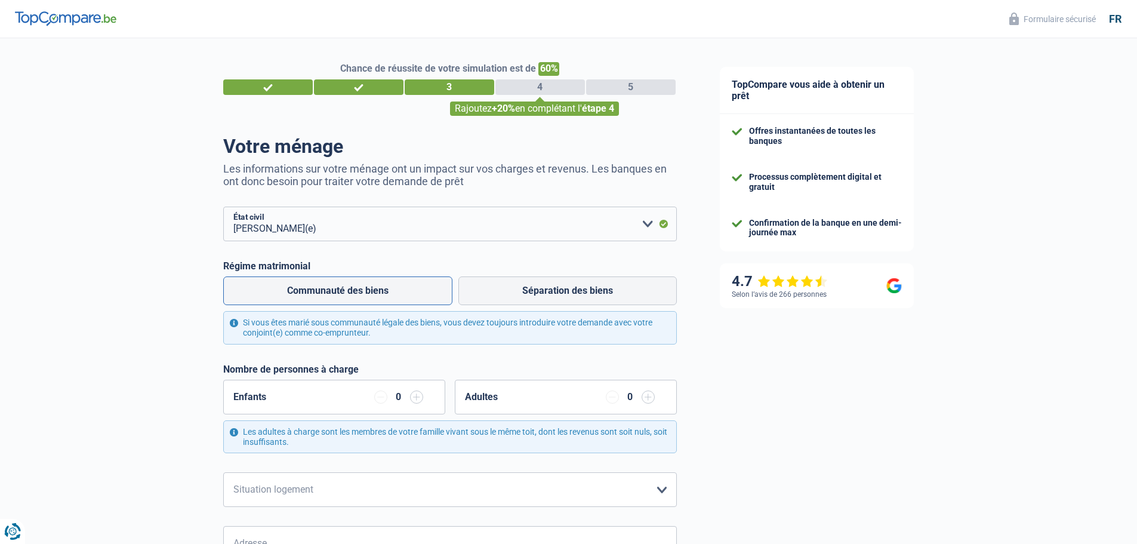
click at [338, 295] on label "Communauté des biens" at bounding box center [337, 290] width 229 height 29
click at [338, 295] on input "Communauté des biens" at bounding box center [337, 290] width 229 height 29
radio input "true"
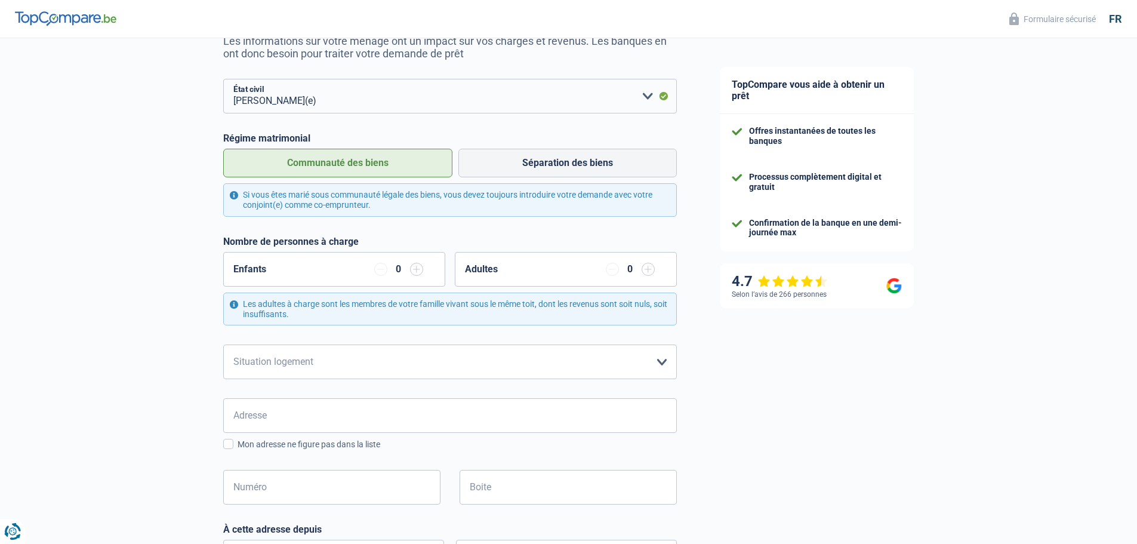
scroll to position [179, 0]
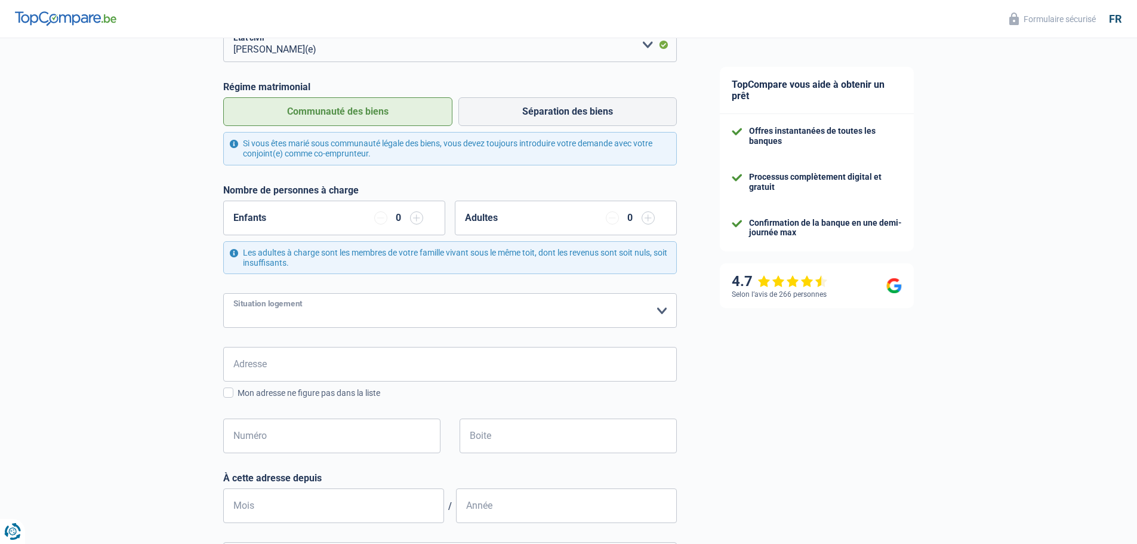
click at [661, 310] on select "Locataire Propriétaire avec prêt hypothécaire Propriétaire sans prêt hypothécai…" at bounding box center [450, 310] width 454 height 35
select select "ownerWithMortgage"
click at [223, 294] on select "Locataire Propriétaire avec prêt hypothécaire Propriétaire sans prêt hypothécai…" at bounding box center [450, 310] width 454 height 35
click at [282, 366] on input "Adresse" at bounding box center [450, 364] width 454 height 35
type input "avenue joseph vandevelde"
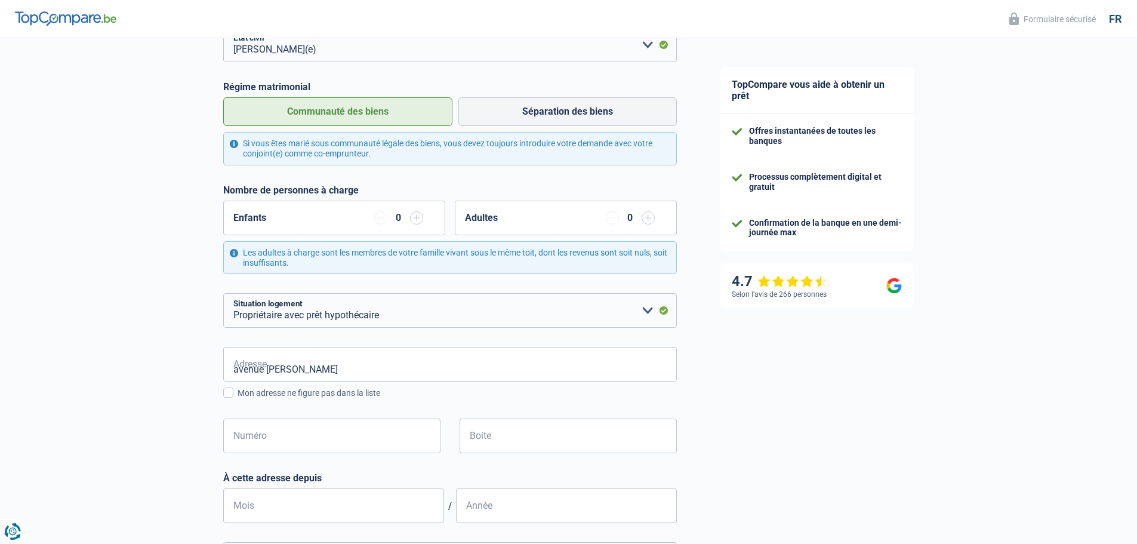
type input "Belgique"
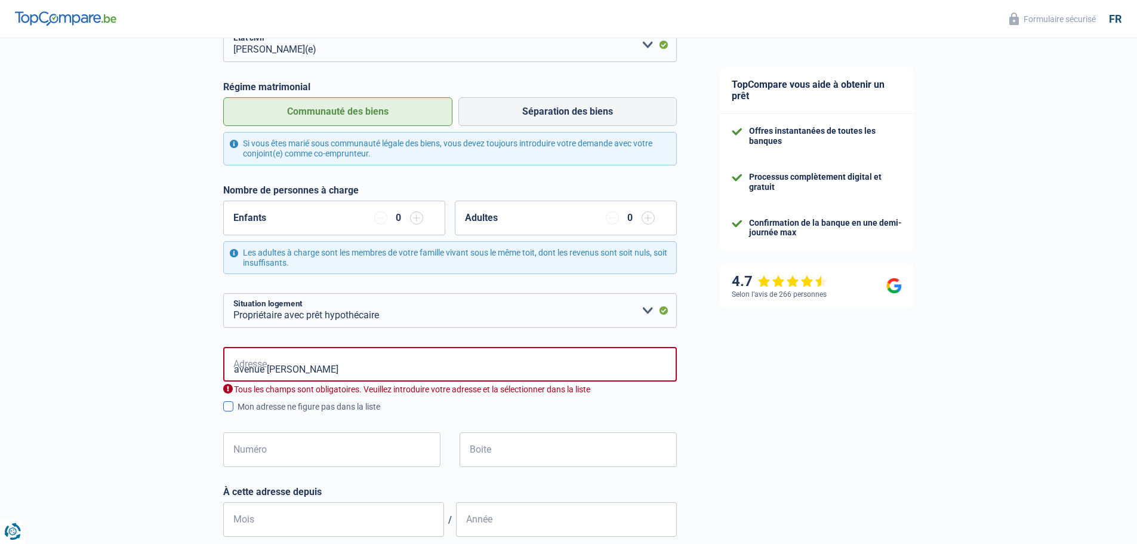
type input "Belgique"
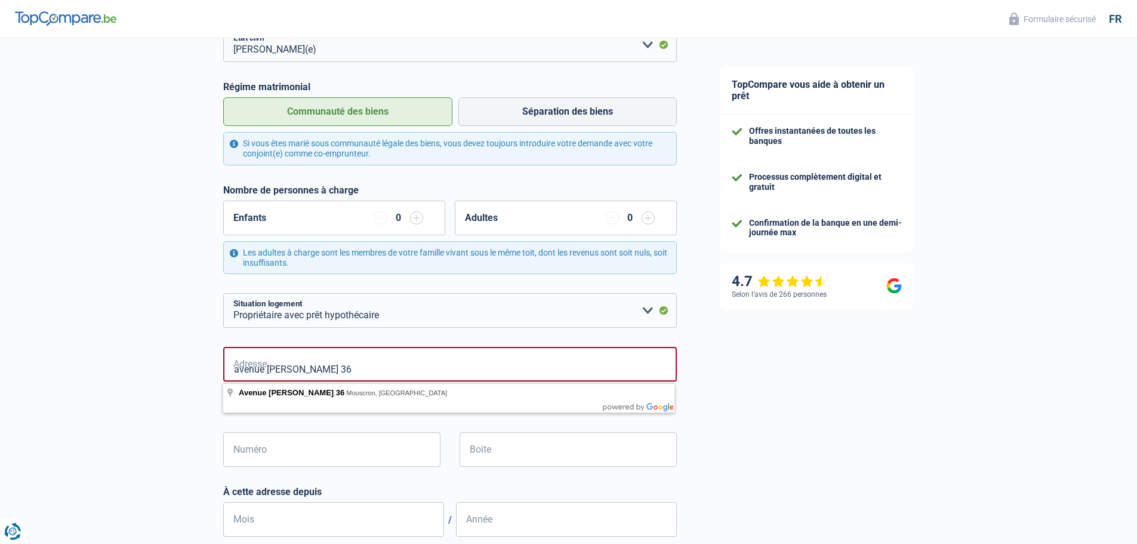
type input "avenue joseph vandevelde, 36"
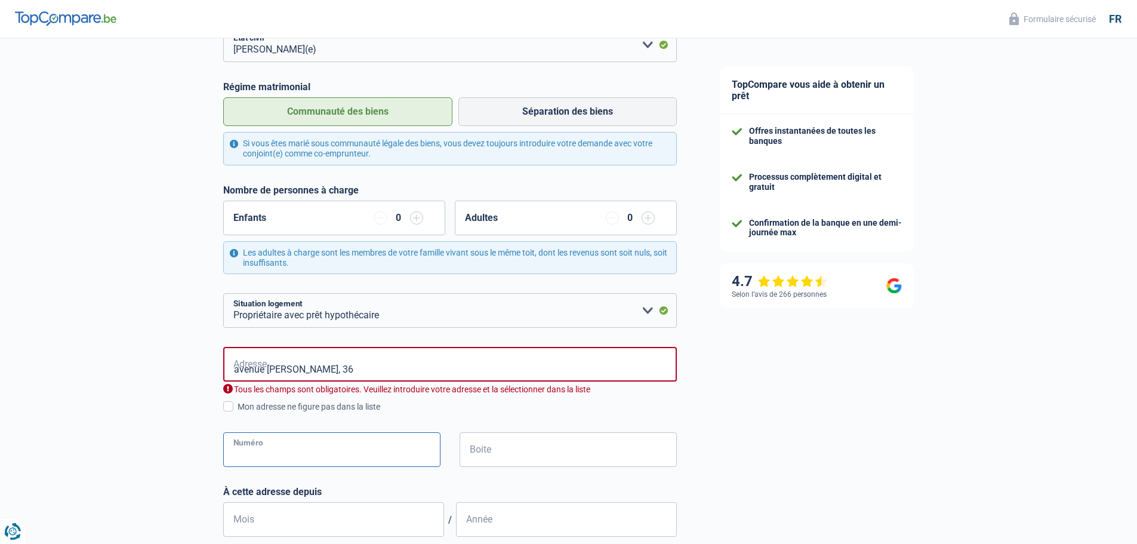
click at [249, 447] on input "Numéro" at bounding box center [331, 449] width 217 height 35
type input "36"
type input "MOUSCRON"
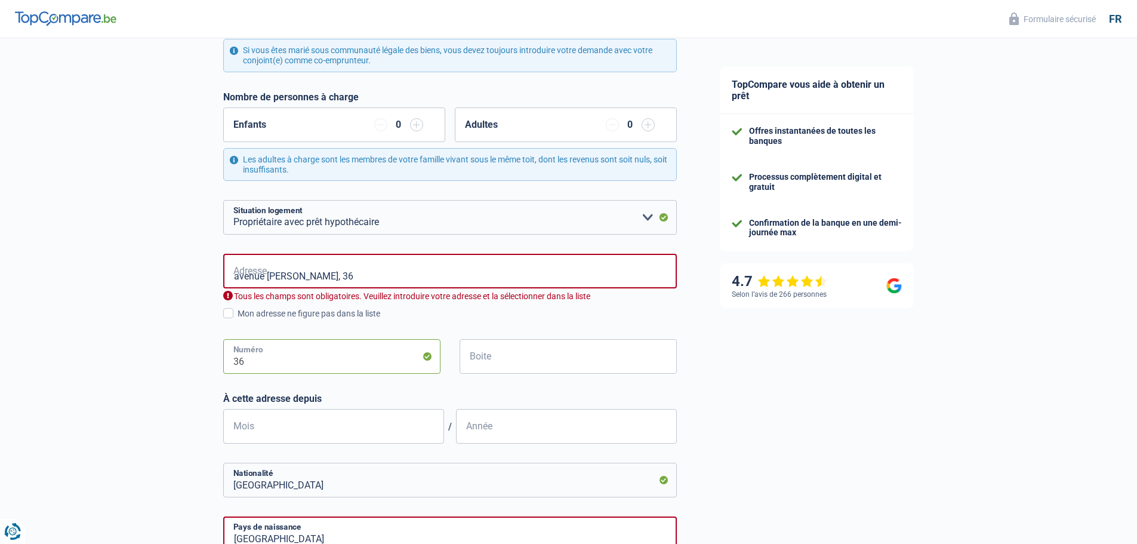
scroll to position [298, 0]
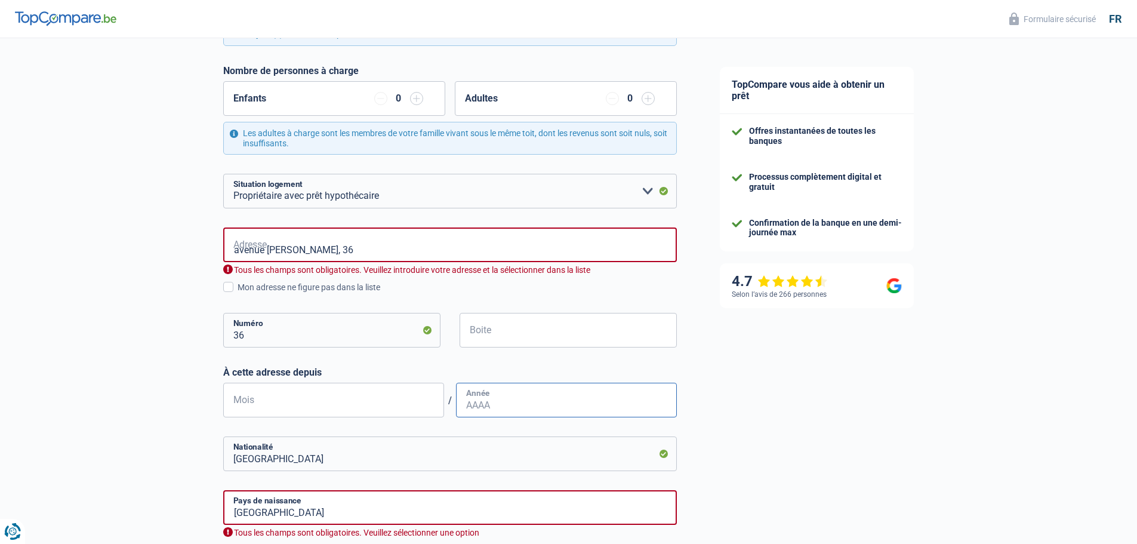
click at [505, 405] on input "Année" at bounding box center [566, 400] width 221 height 35
click at [250, 399] on input "Mois" at bounding box center [333, 400] width 221 height 35
type input "01"
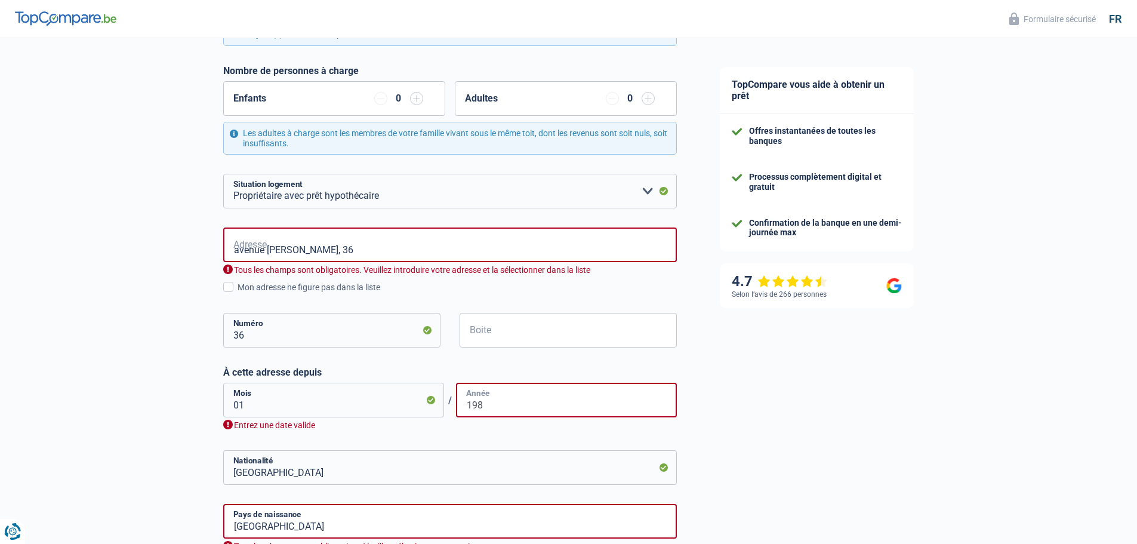
type input "1983"
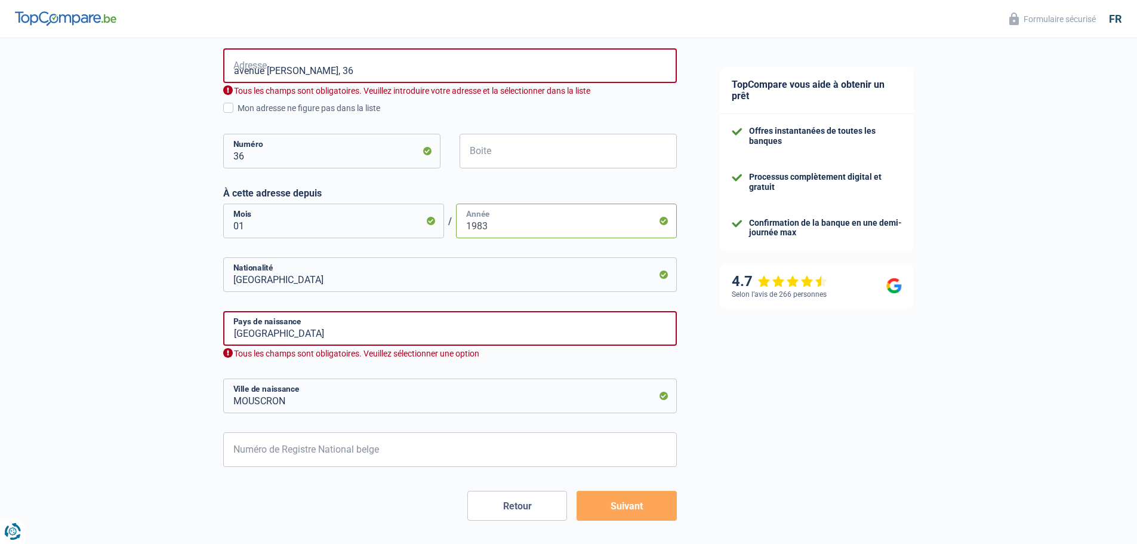
scroll to position [525, 0]
